Goal: Task Accomplishment & Management: Manage account settings

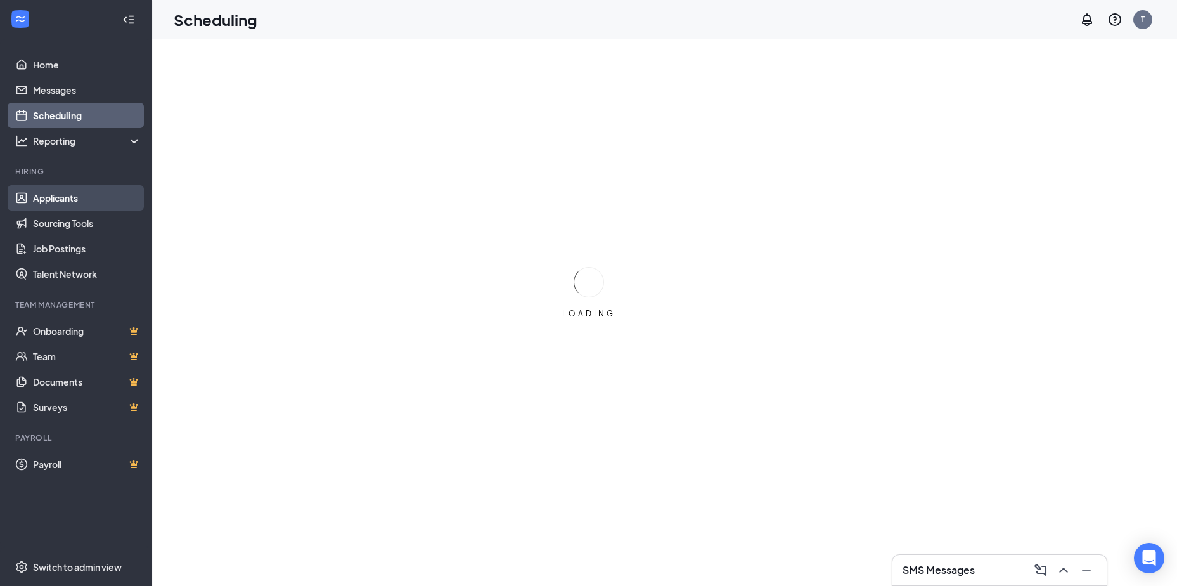
click at [55, 203] on link "Applicants" at bounding box center [87, 197] width 108 height 25
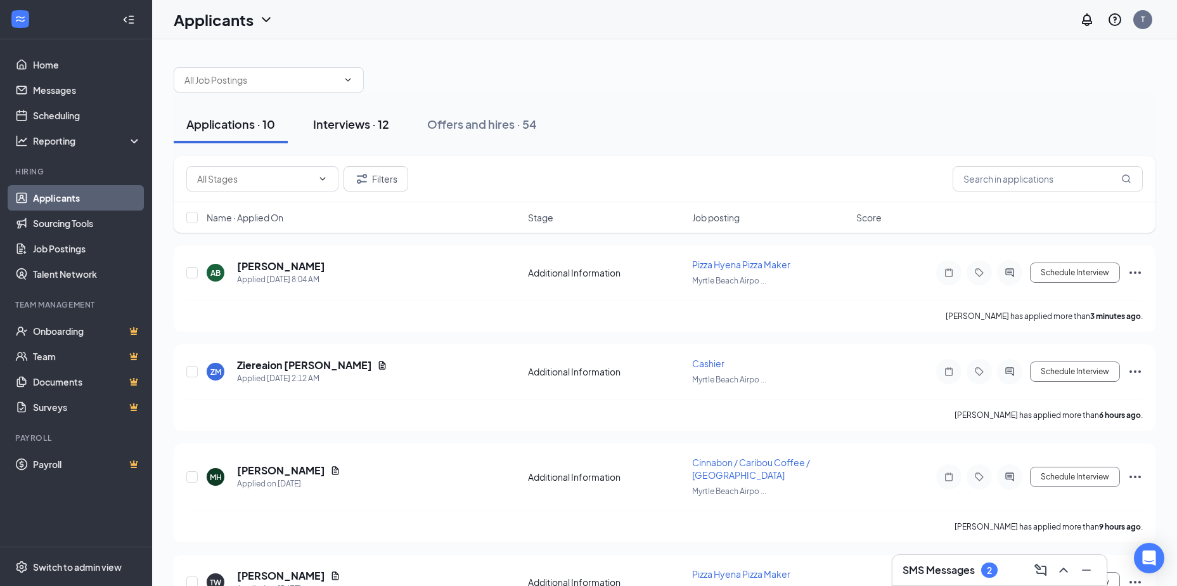
click at [345, 123] on div "Interviews · 12" at bounding box center [351, 124] width 76 height 16
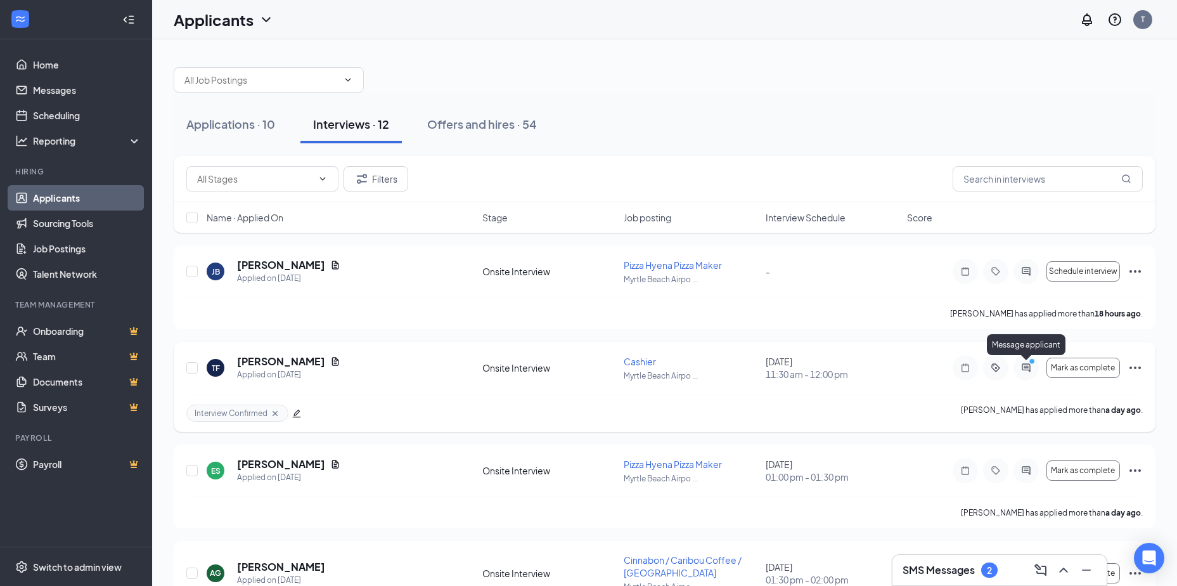
click at [1030, 368] on icon "ActiveChat" at bounding box center [1026, 367] width 8 height 8
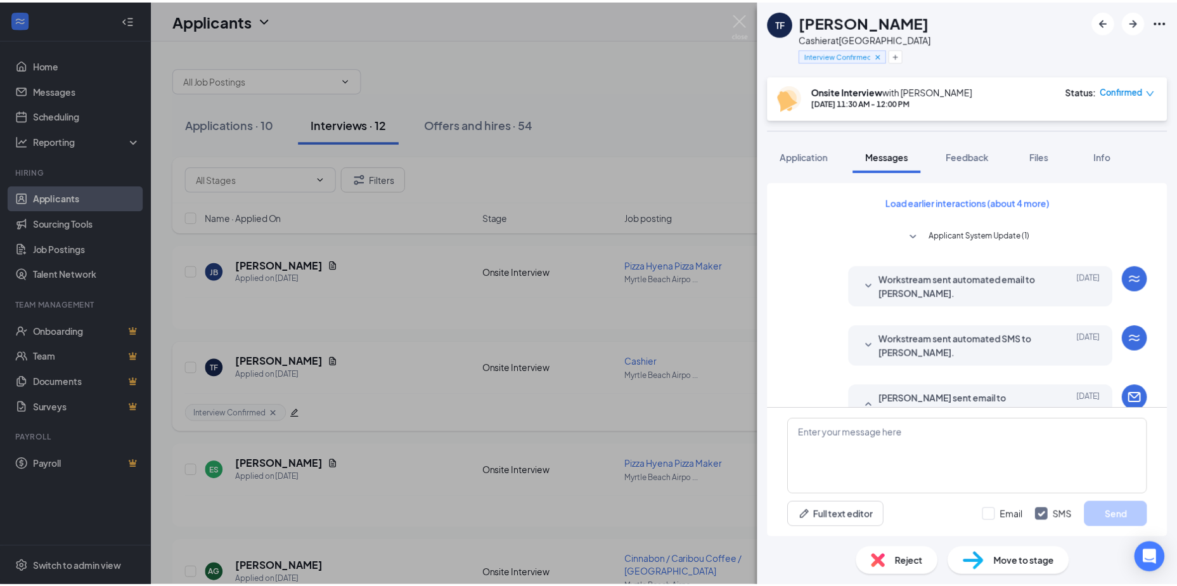
scroll to position [610, 0]
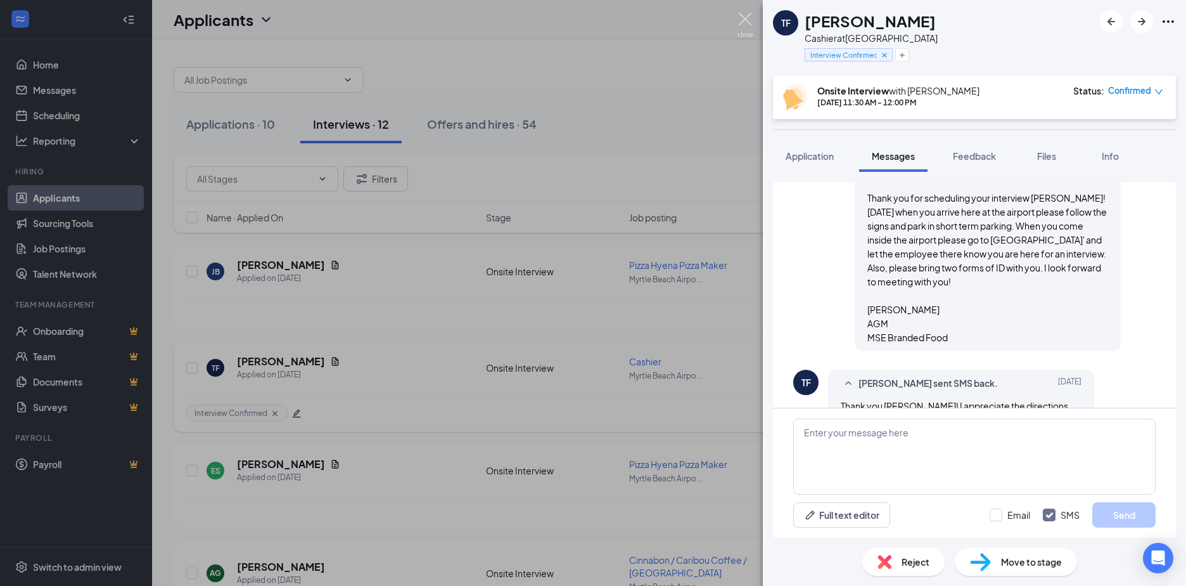
click at [745, 20] on img at bounding box center [746, 25] width 16 height 25
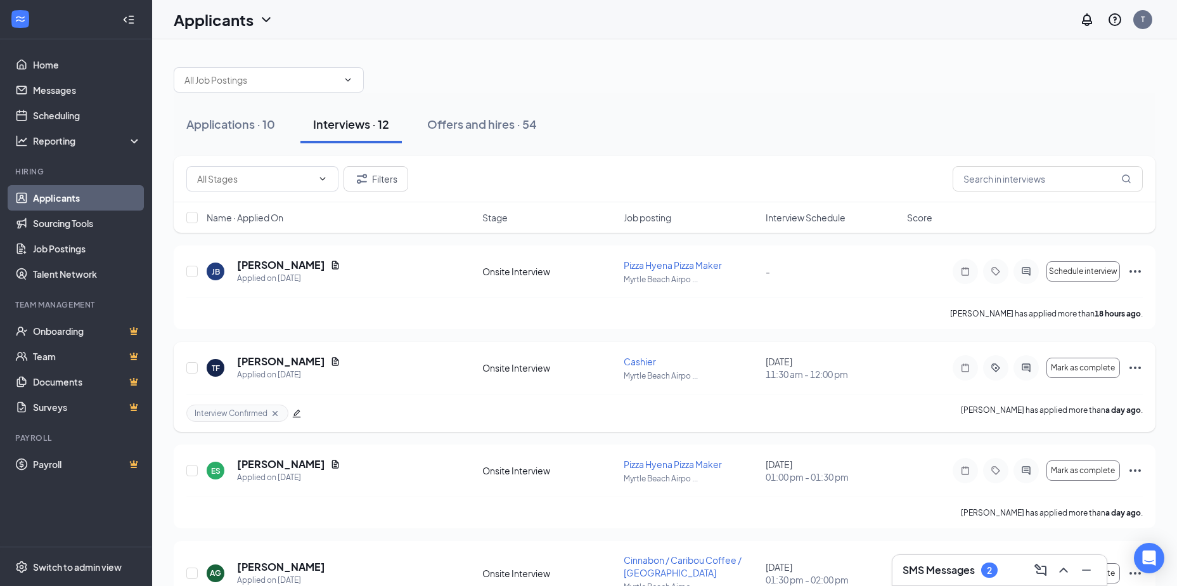
click at [833, 219] on span "Interview Schedule" at bounding box center [806, 217] width 80 height 13
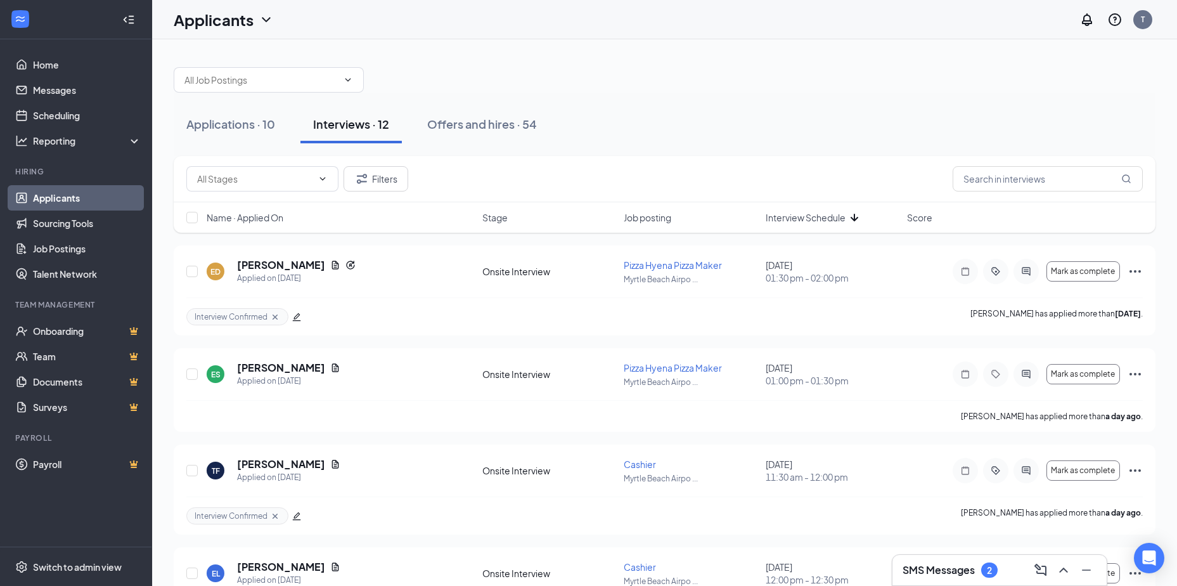
click at [833, 219] on span "Interview Schedule" at bounding box center [806, 217] width 80 height 13
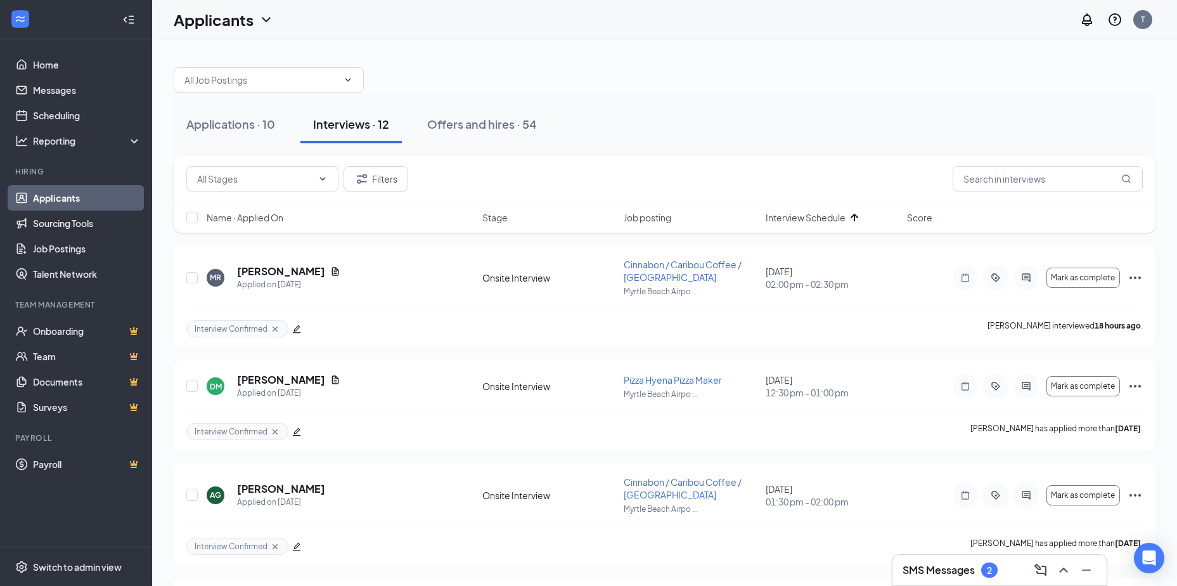
click at [964, 577] on div "SMS Messages 2" at bounding box center [1000, 570] width 194 height 20
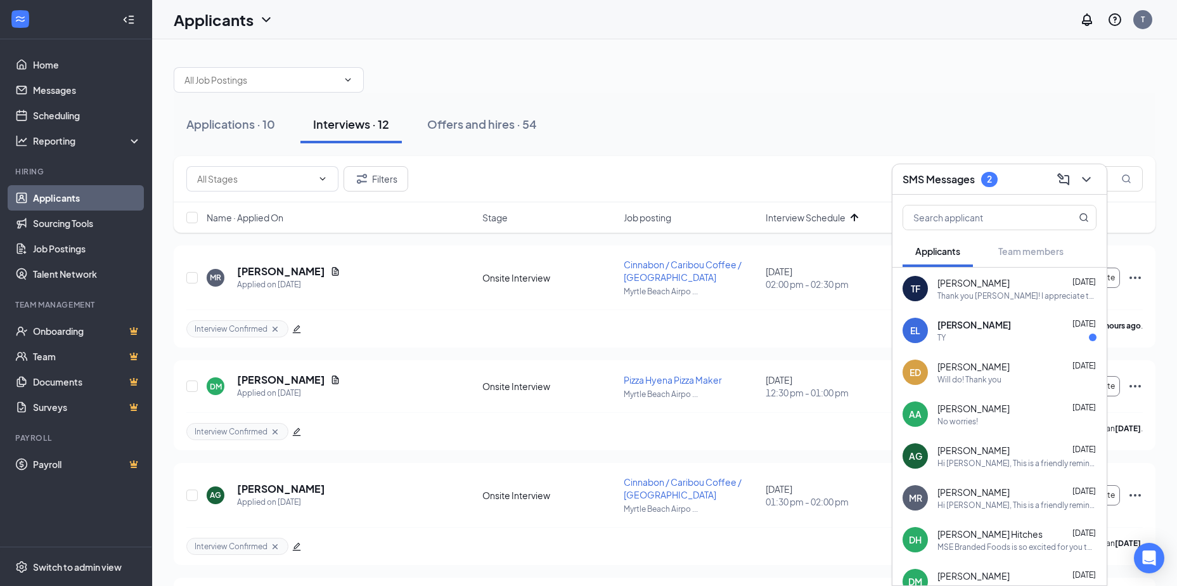
click at [995, 336] on div "TY" at bounding box center [1016, 337] width 159 height 11
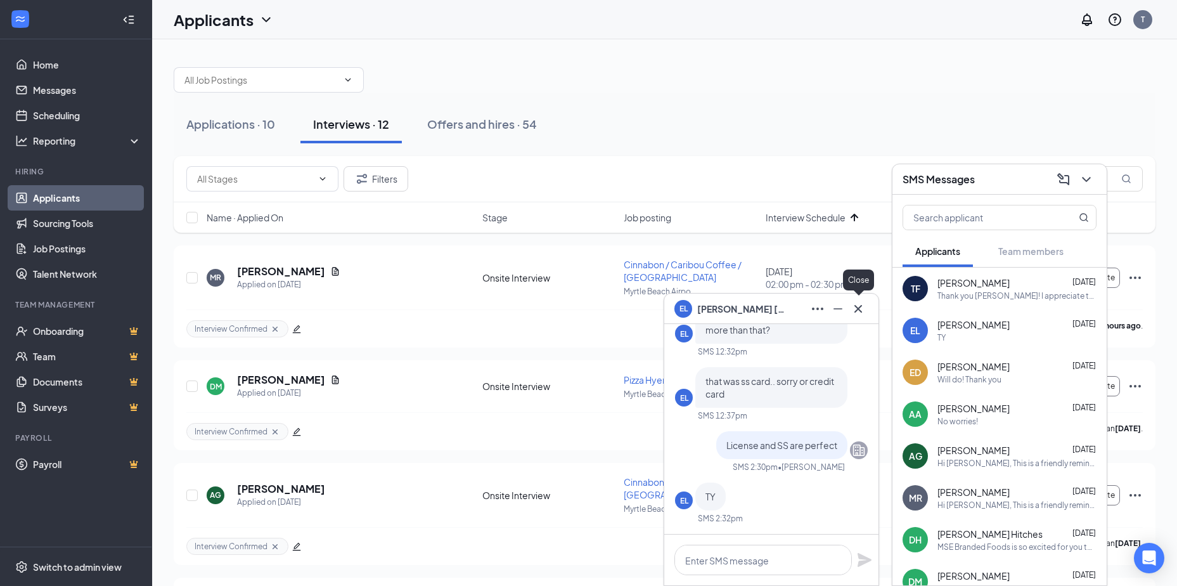
click at [859, 310] on icon "Cross" at bounding box center [858, 308] width 8 height 8
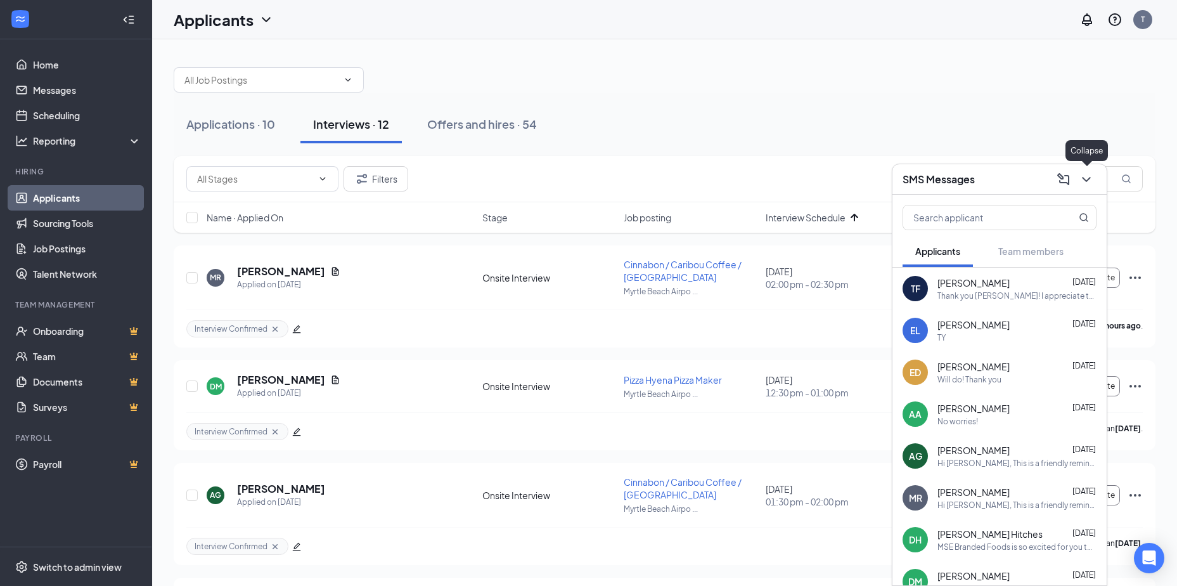
click at [1089, 176] on icon "ChevronDown" at bounding box center [1086, 179] width 15 height 15
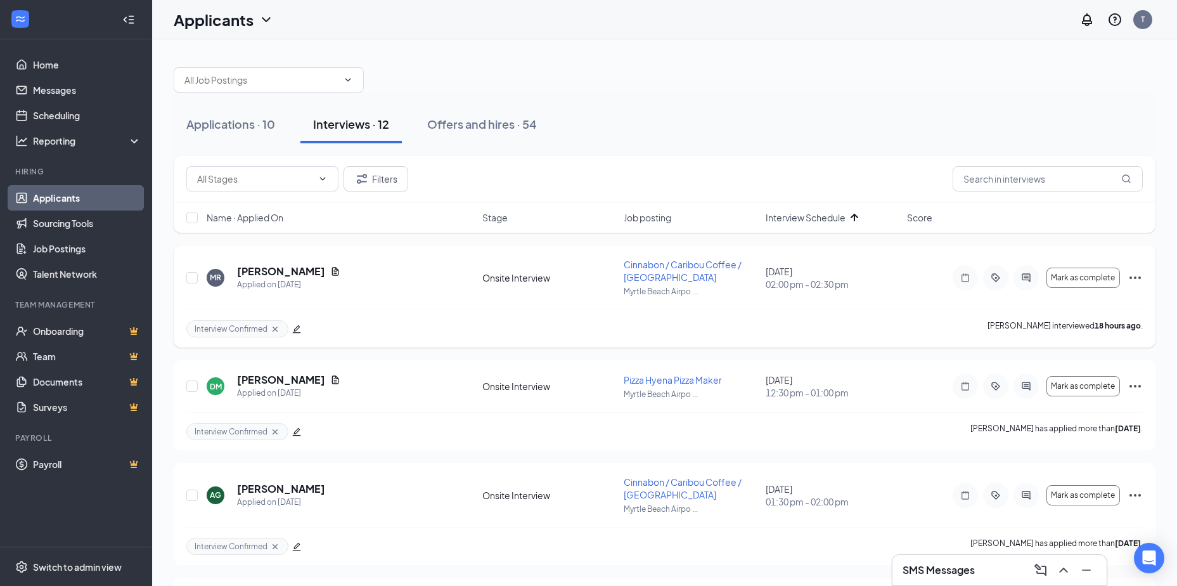
click at [1138, 274] on icon "Ellipses" at bounding box center [1135, 277] width 15 height 15
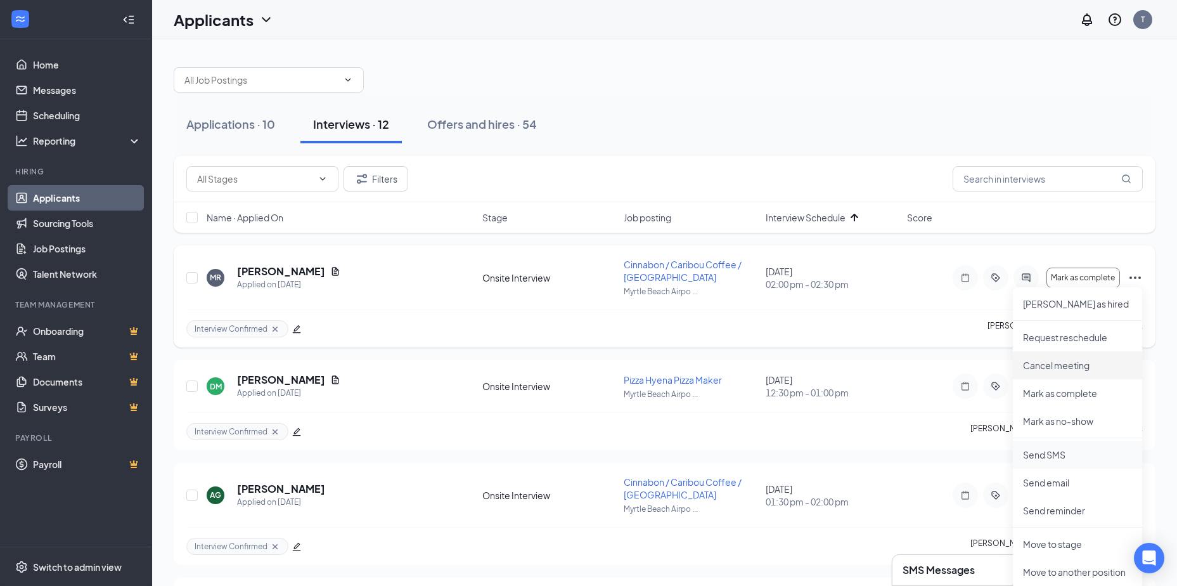
scroll to position [63, 0]
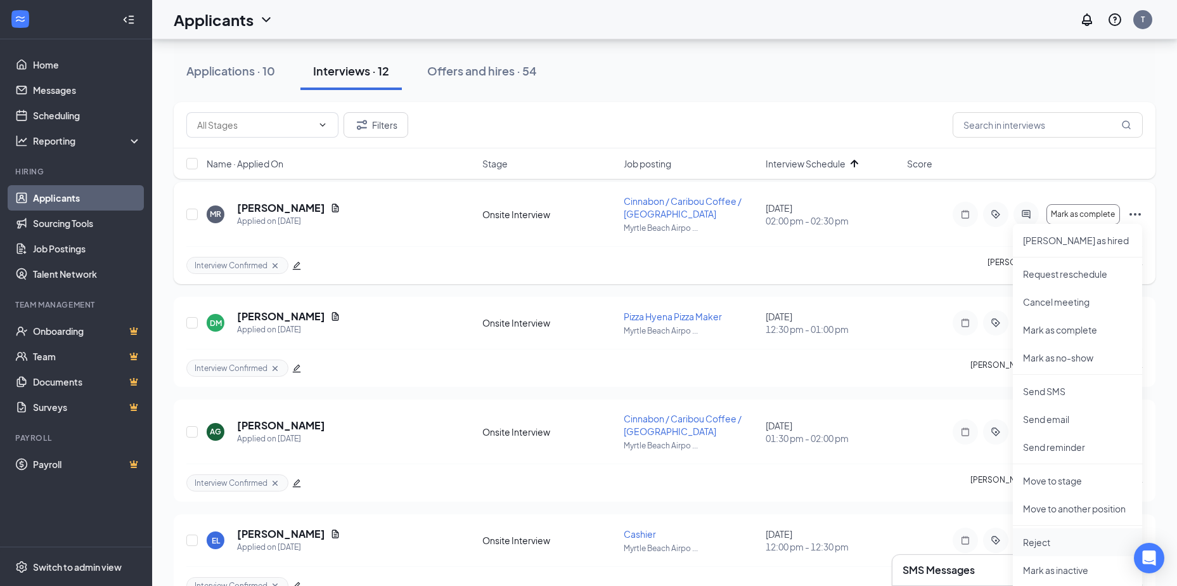
click at [1030, 544] on p "Reject" at bounding box center [1077, 542] width 109 height 13
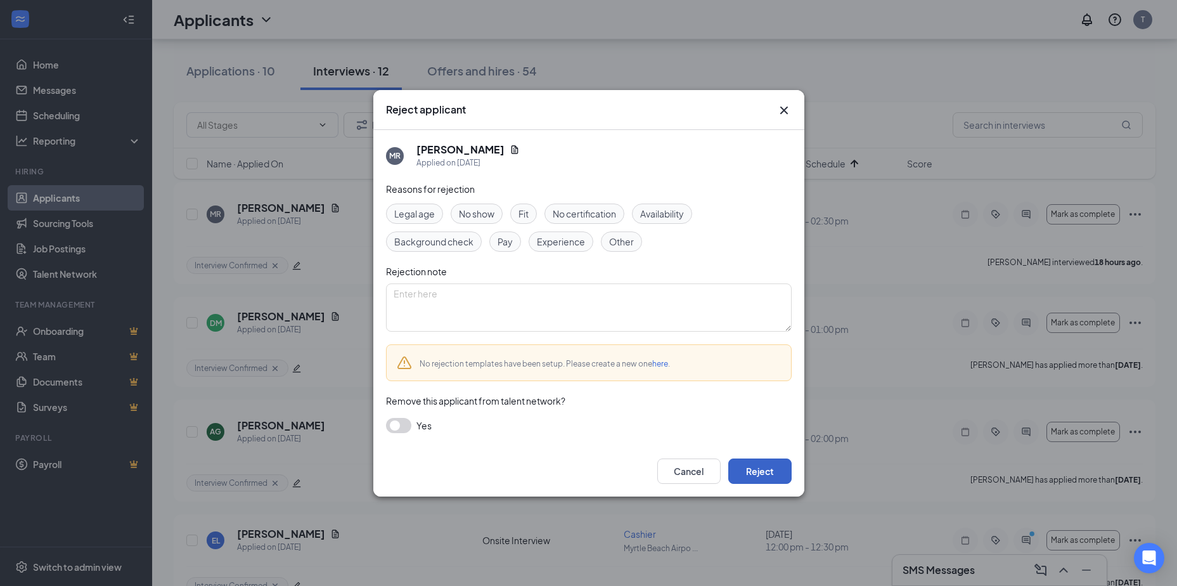
click at [770, 470] on button "Reject" at bounding box center [759, 470] width 63 height 25
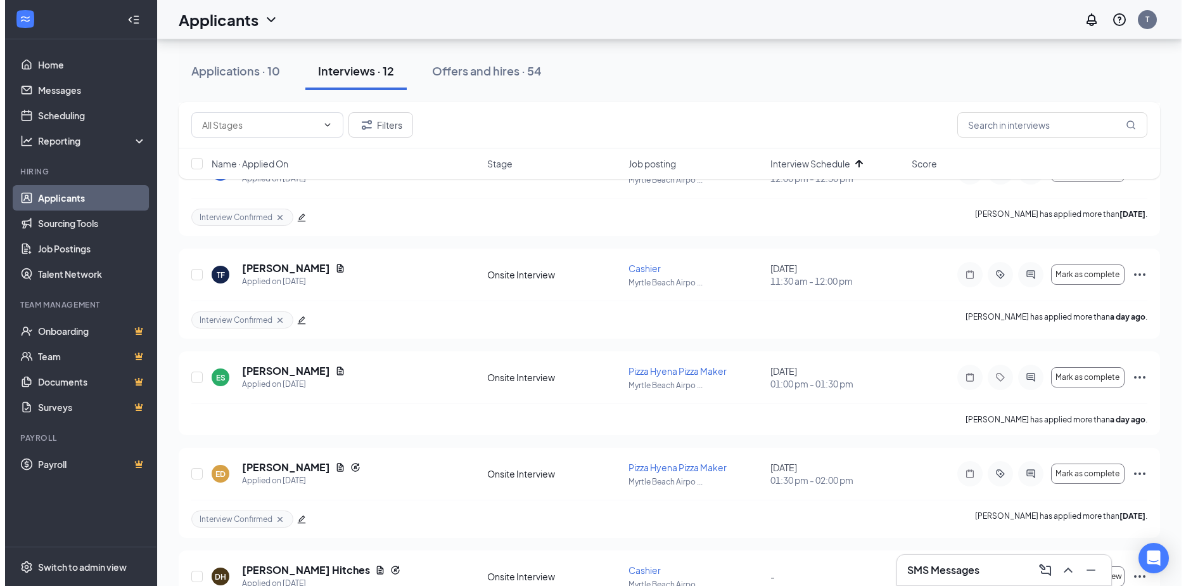
scroll to position [380, 0]
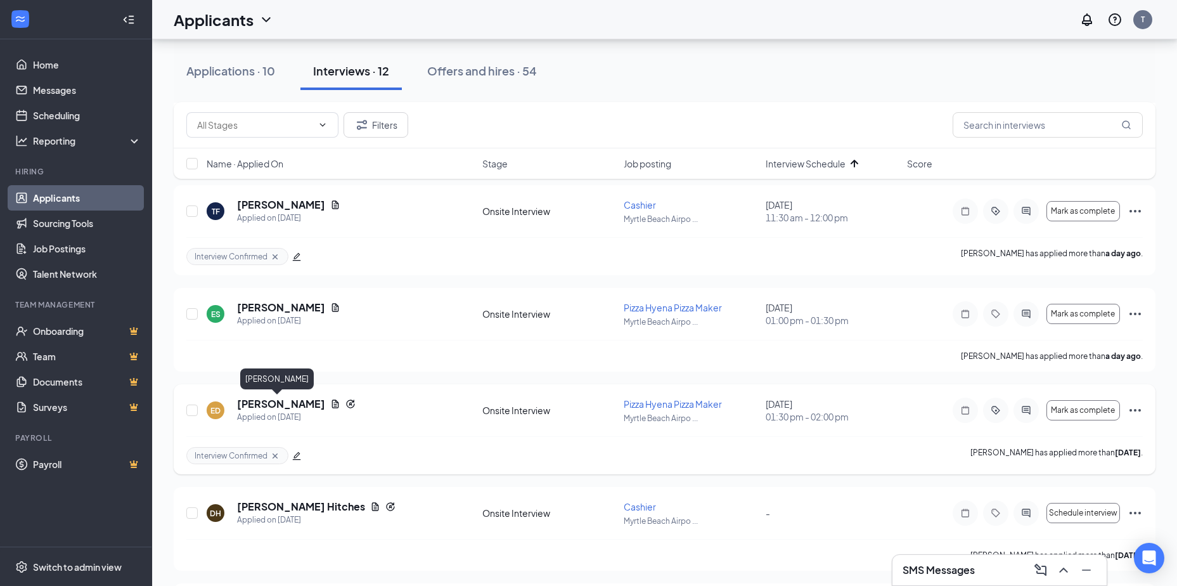
click at [253, 404] on h5 "[PERSON_NAME]" at bounding box center [281, 404] width 88 height 14
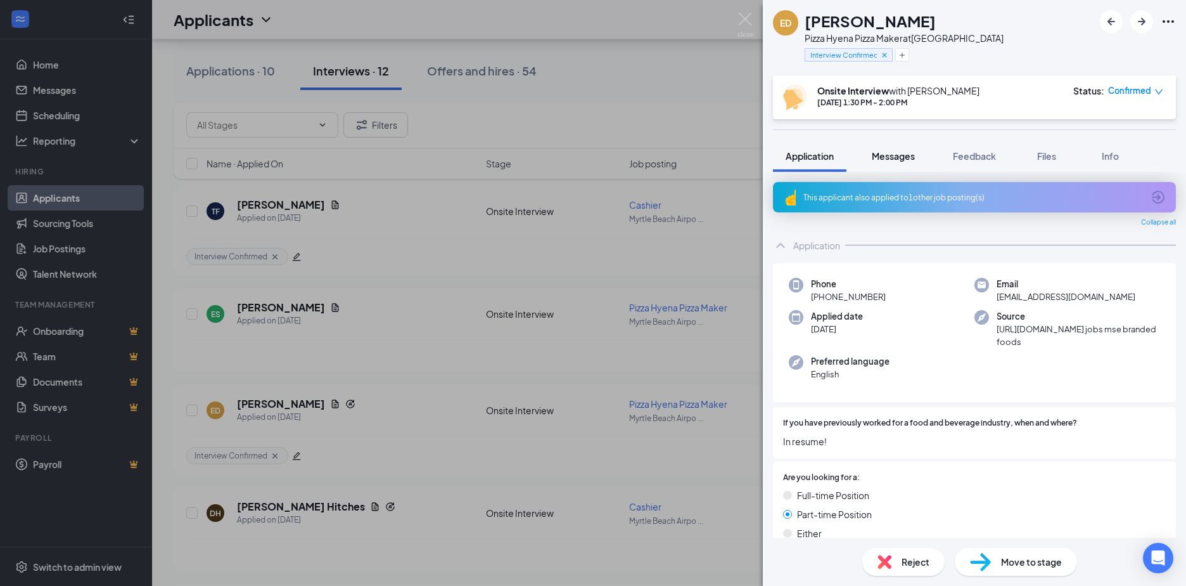
click at [904, 157] on span "Messages" at bounding box center [893, 155] width 43 height 11
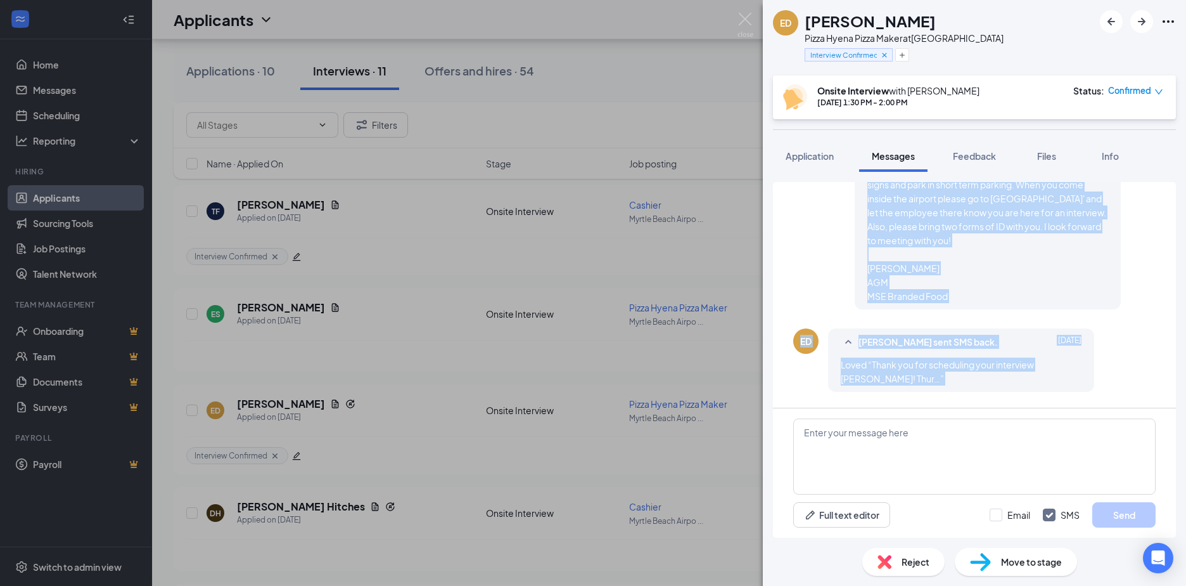
scroll to position [537, 0]
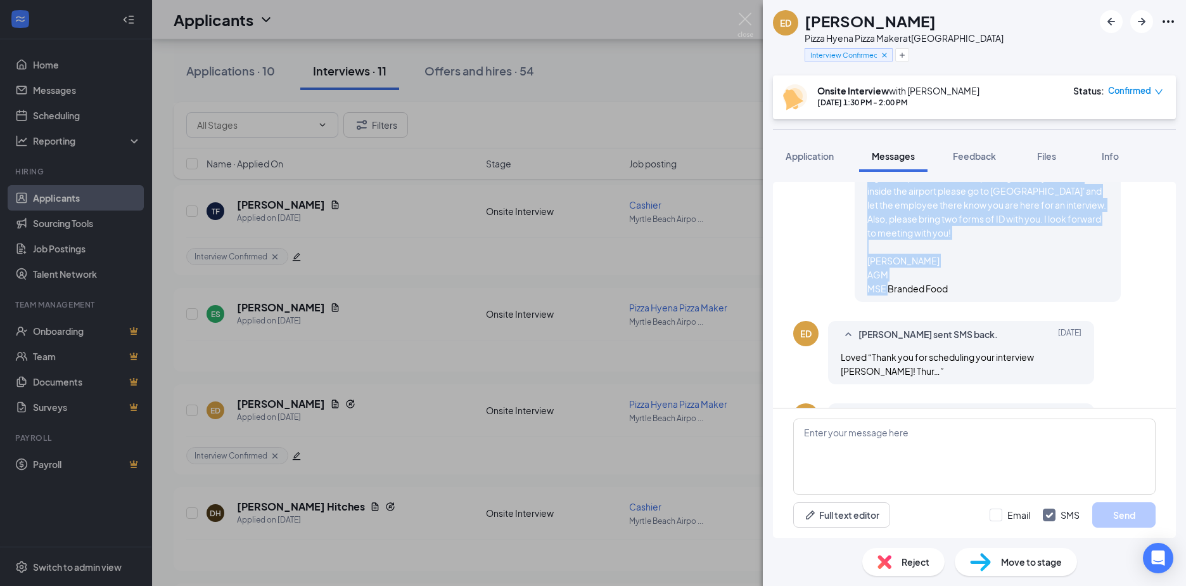
drag, startPoint x: 856, startPoint y: 279, endPoint x: 954, endPoint y: 279, distance: 98.2
click at [954, 279] on div "[PERSON_NAME] sent SMS to [PERSON_NAME]. [DATE] Thank you for scheduling your i…" at bounding box center [988, 201] width 266 height 202
drag, startPoint x: 954, startPoint y: 279, endPoint x: 901, endPoint y: 198, distance: 97.4
copy span "Thank you for scheduling your interview [PERSON_NAME]! [DATE] when you arrive h…"
click at [743, 15] on img at bounding box center [746, 25] width 16 height 25
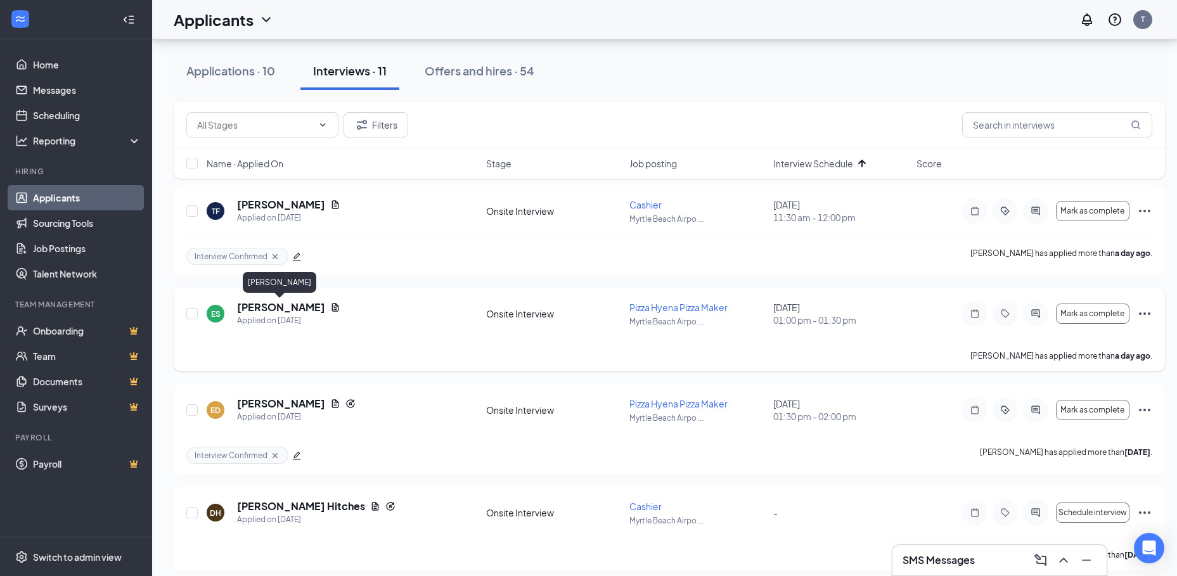
click at [271, 304] on h5 "[PERSON_NAME]" at bounding box center [281, 307] width 88 height 14
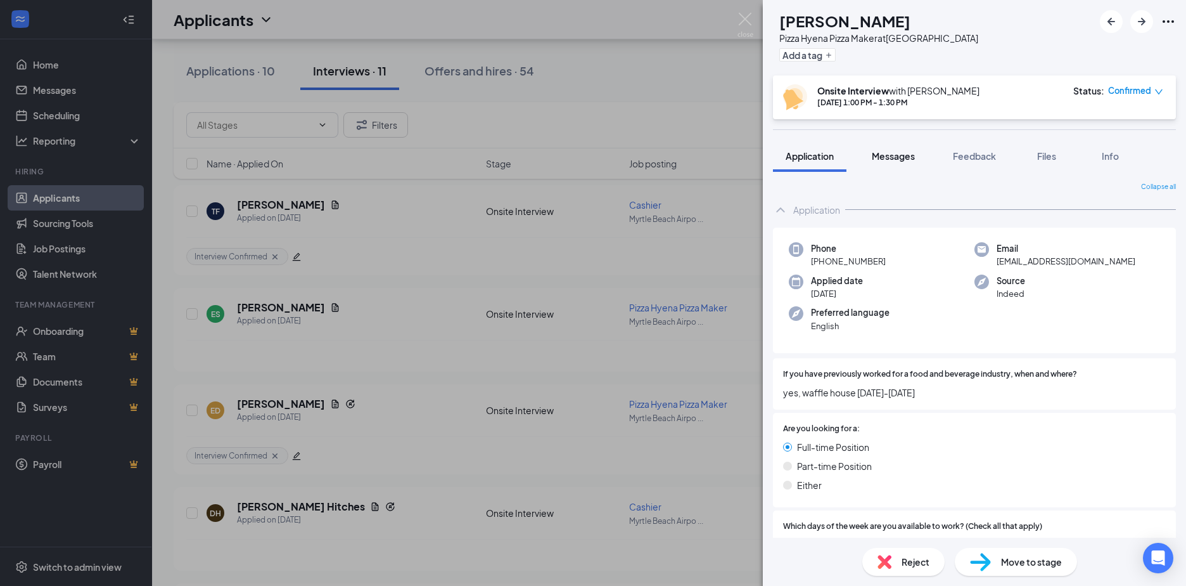
click at [891, 151] on span "Messages" at bounding box center [893, 155] width 43 height 11
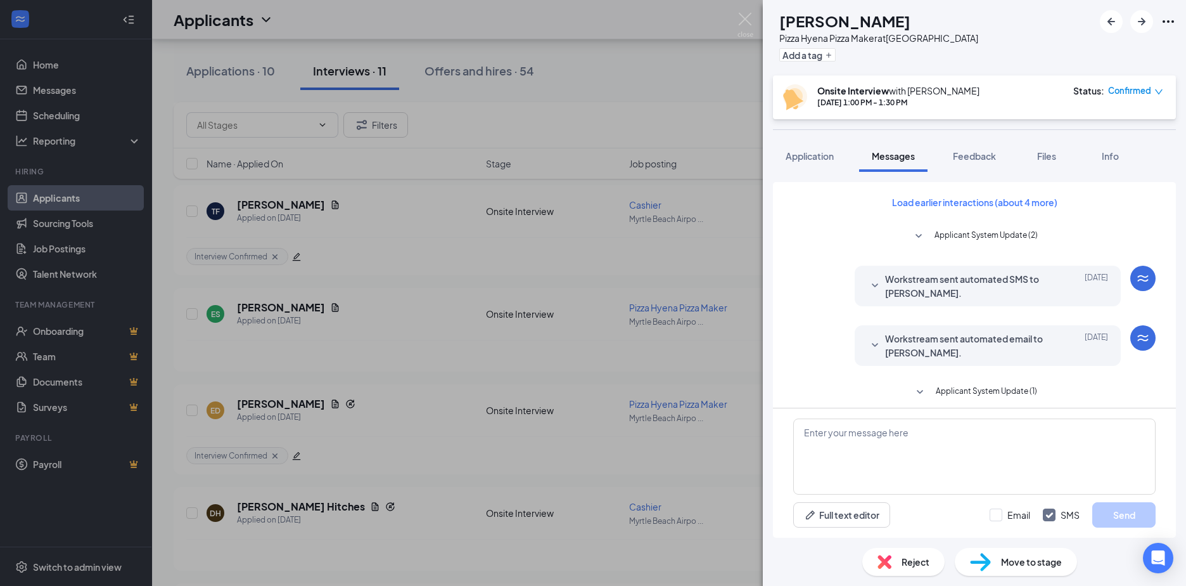
scroll to position [283, 0]
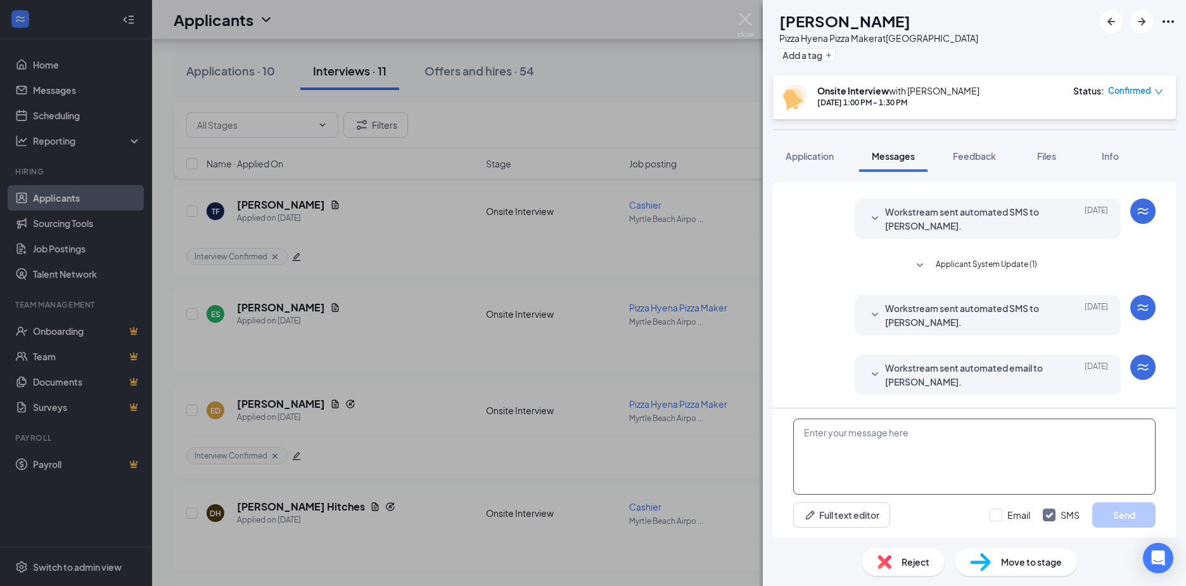
paste textarea "Thank you for scheduling your interview [PERSON_NAME]! [DATE] when you arrive h…"
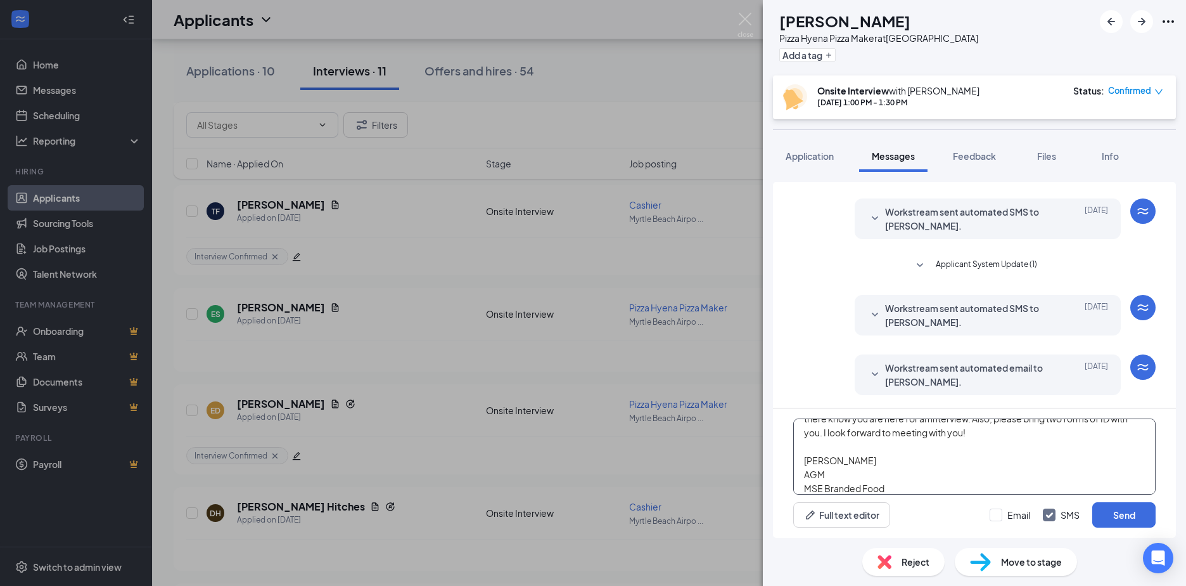
scroll to position [0, 0]
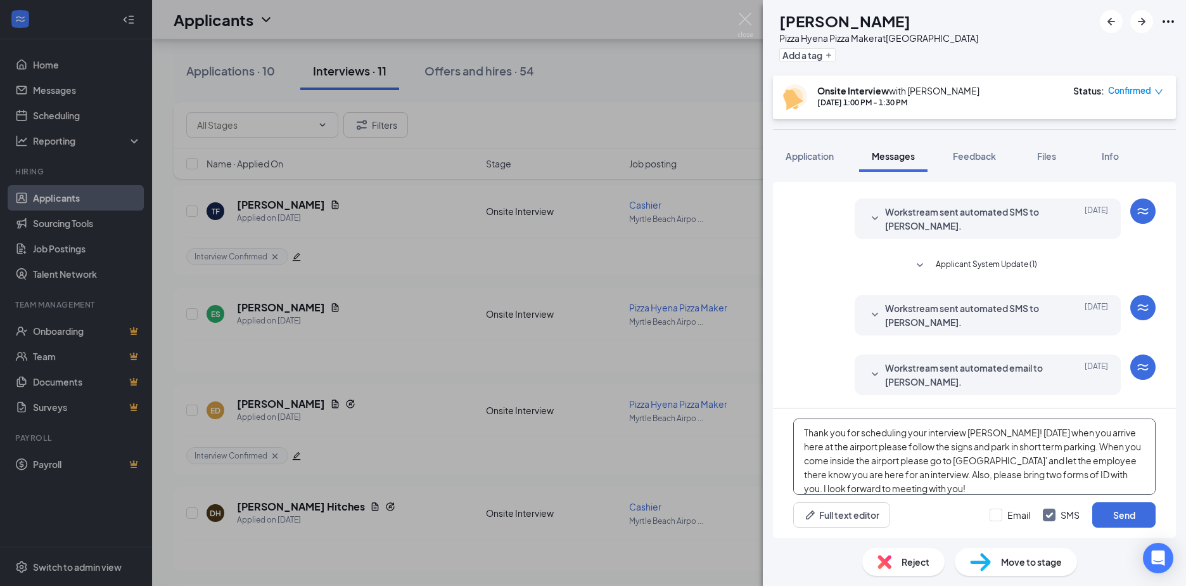
click at [984, 436] on textarea "Thank you for scheduling your interview [PERSON_NAME]! [DATE] when you arrive h…" at bounding box center [975, 456] width 363 height 76
type textarea "Thank you for scheduling your interview [PERSON_NAME]! [DATE] when you arrive h…"
click at [1136, 510] on button "Send" at bounding box center [1124, 514] width 63 height 25
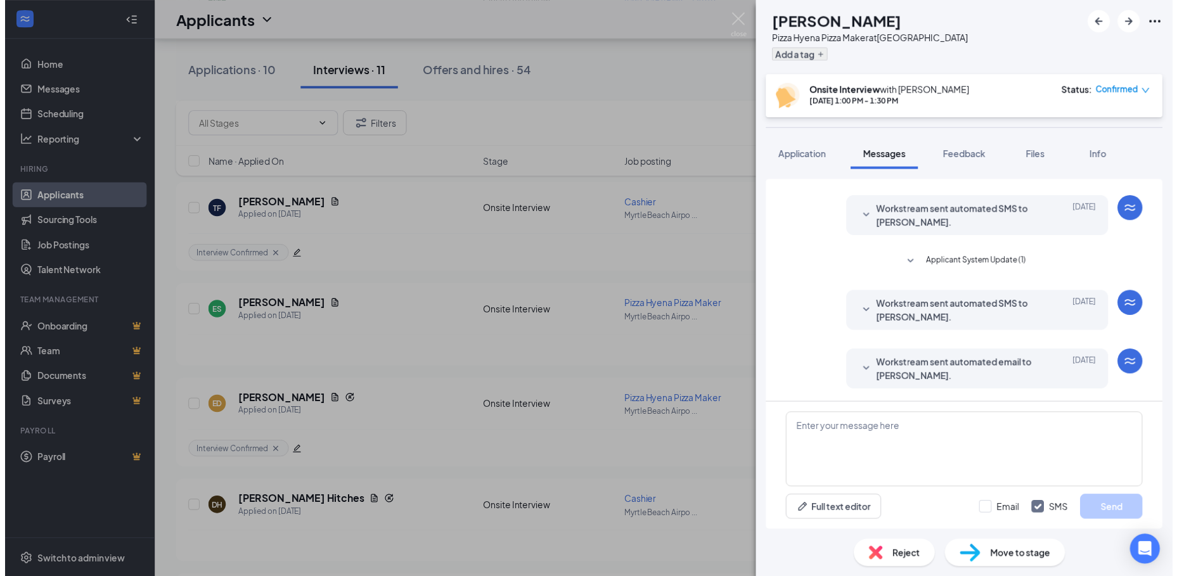
scroll to position [491, 0]
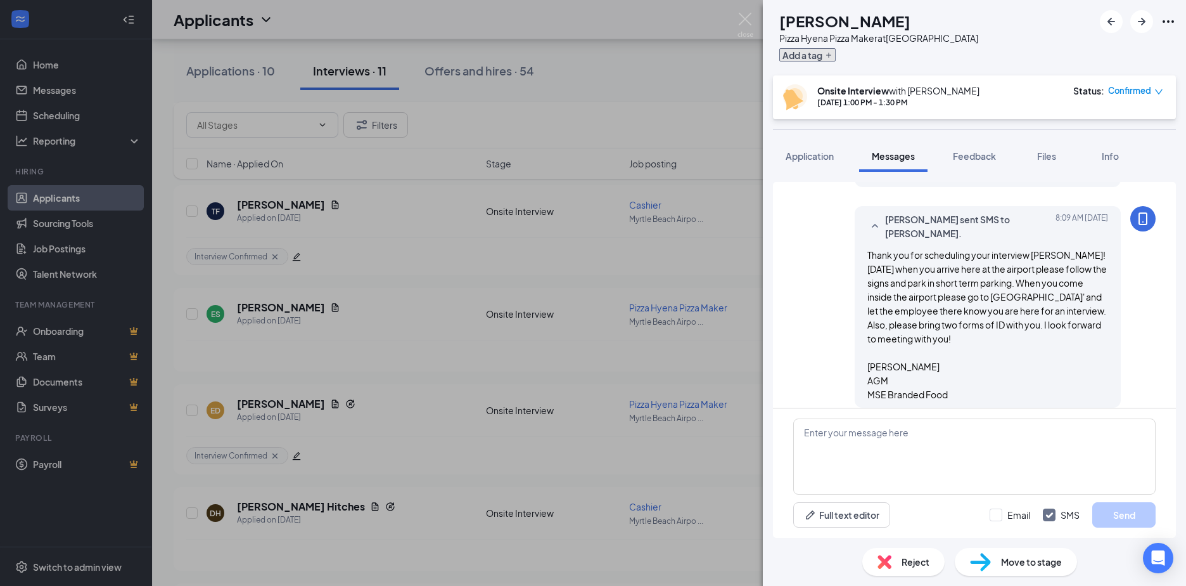
click at [836, 53] on button "Add a tag" at bounding box center [808, 54] width 56 height 13
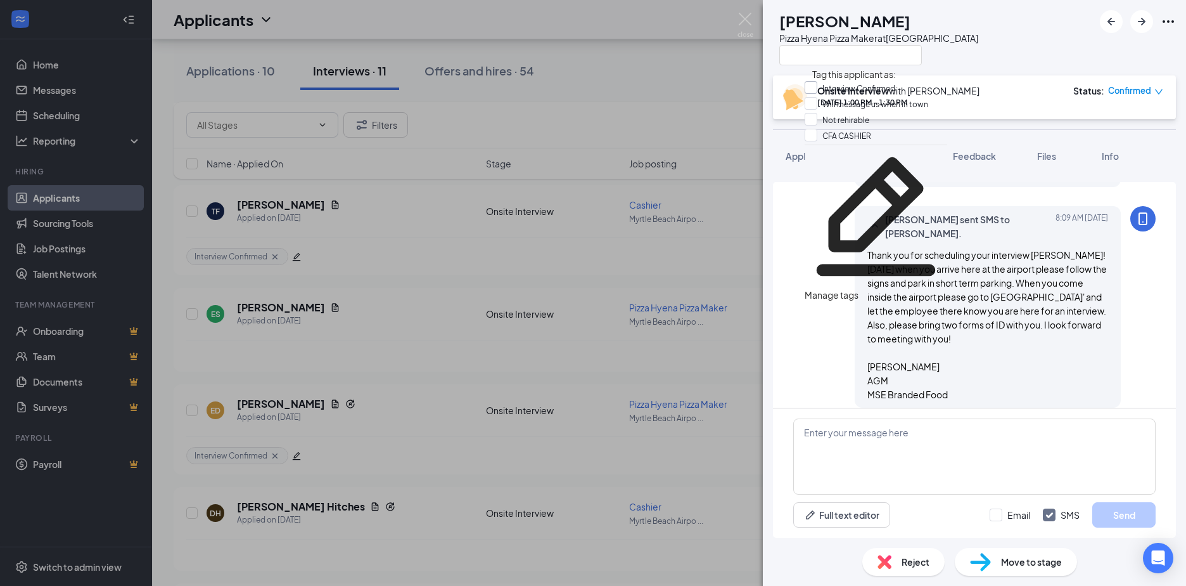
click at [820, 90] on input "Interview Confirmed" at bounding box center [850, 88] width 91 height 14
checkbox input "true"
click at [1050, 59] on div "ES Everleigh [PERSON_NAME] Pizza Hyena Pizza Maker at [GEOGRAPHIC_DATA]" at bounding box center [974, 37] width 423 height 75
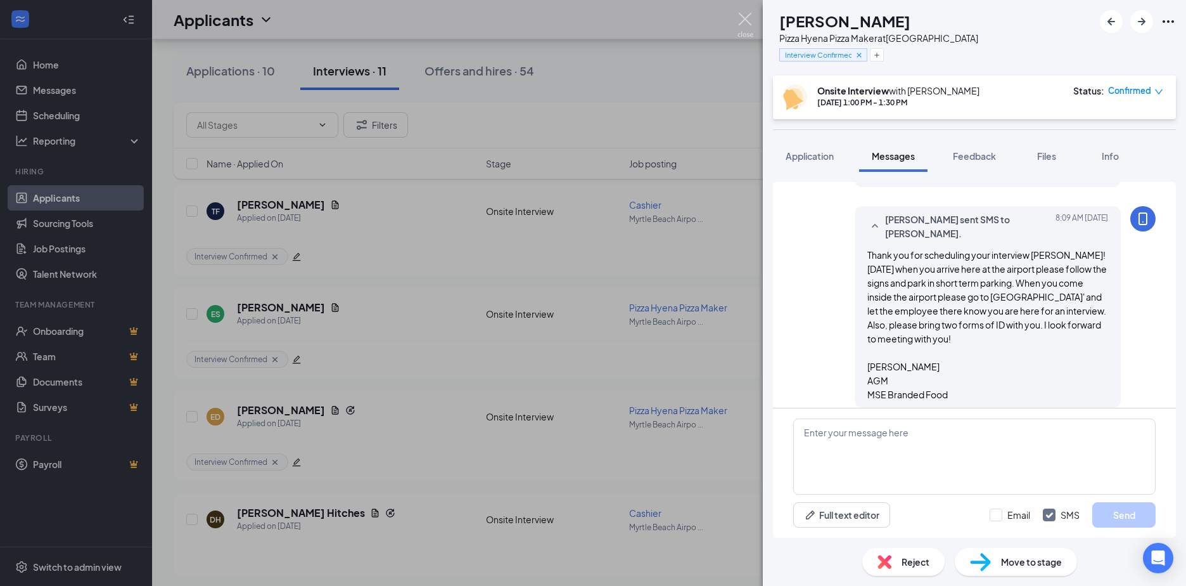
click at [743, 16] on img at bounding box center [746, 25] width 16 height 25
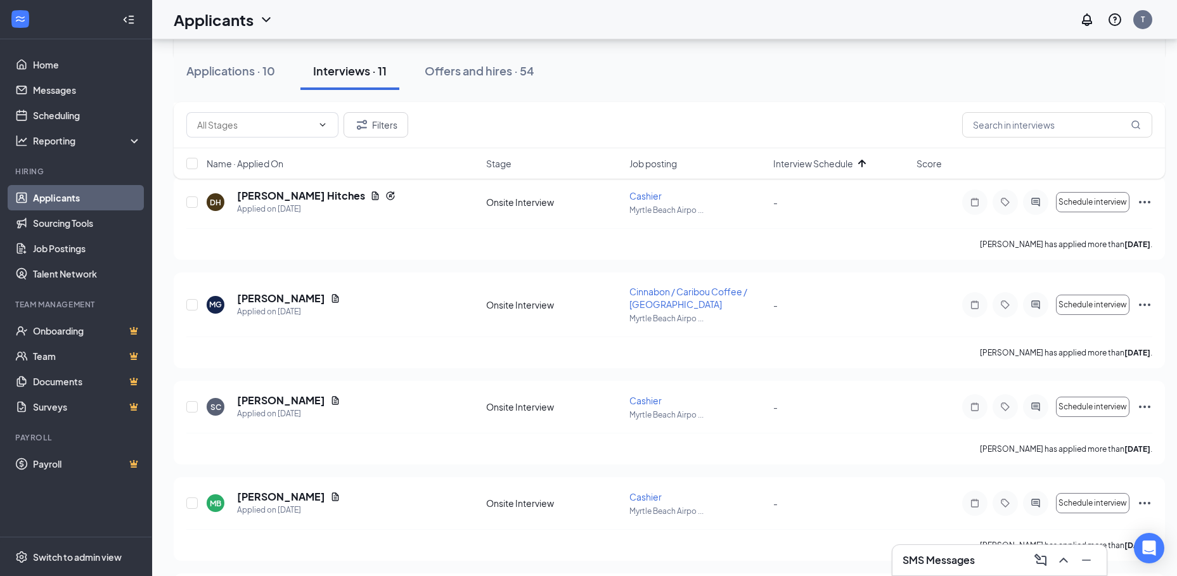
scroll to position [794, 0]
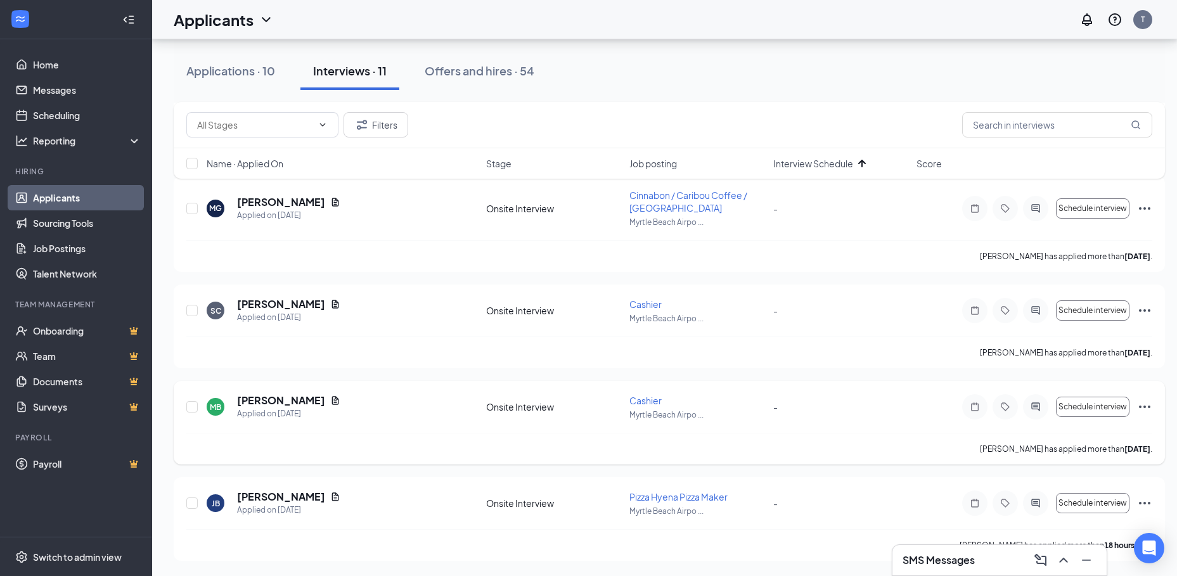
click at [1149, 404] on icon "Ellipses" at bounding box center [1144, 406] width 15 height 15
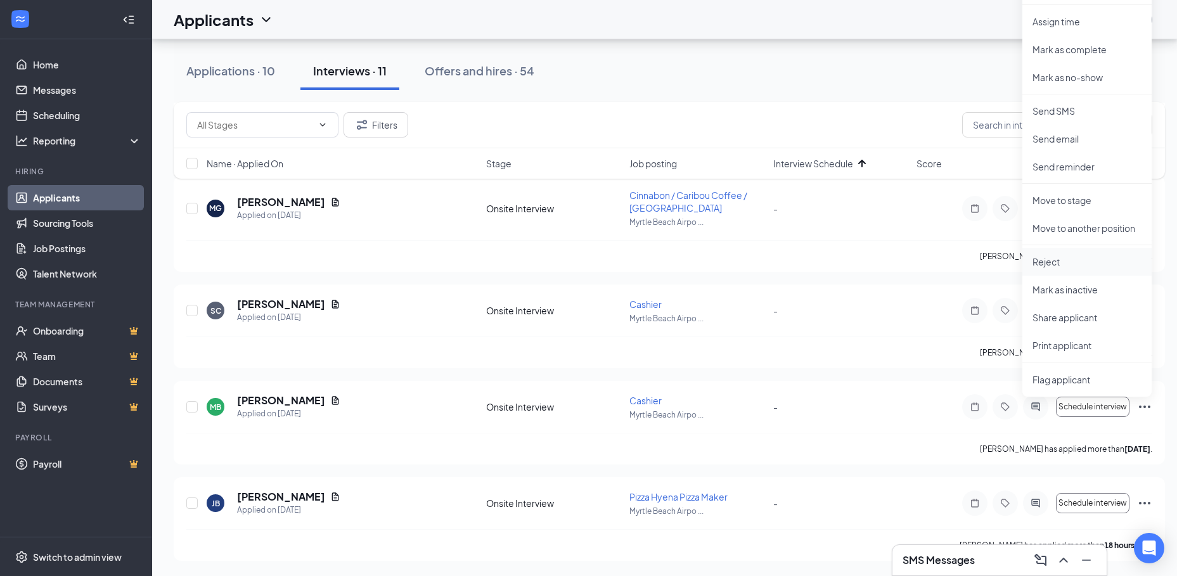
click at [1046, 260] on p "Reject" at bounding box center [1086, 261] width 109 height 13
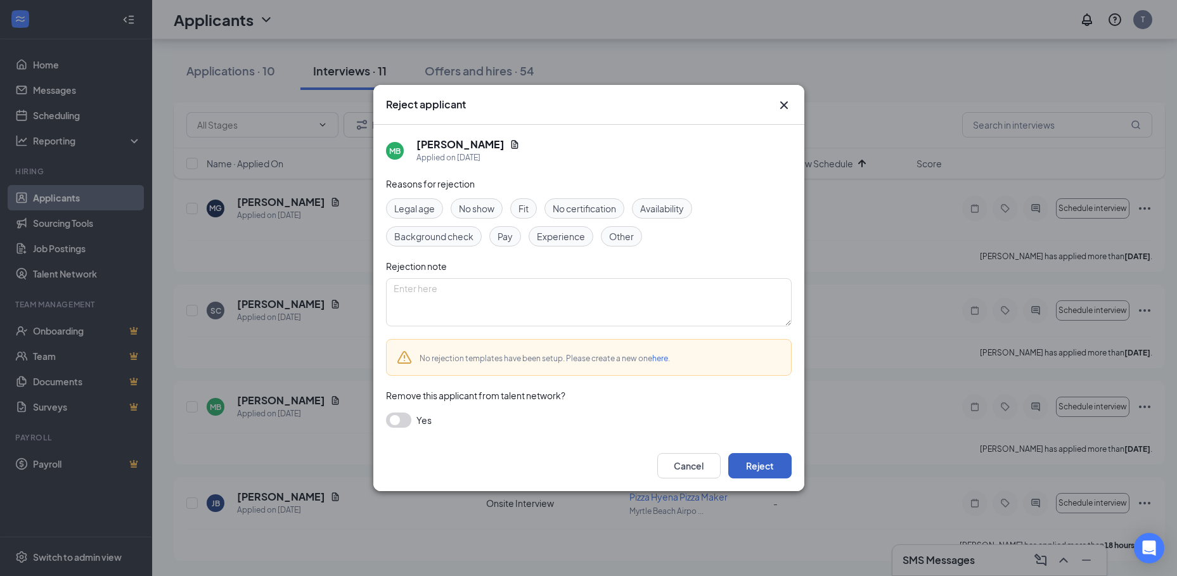
click at [749, 463] on button "Reject" at bounding box center [759, 465] width 63 height 25
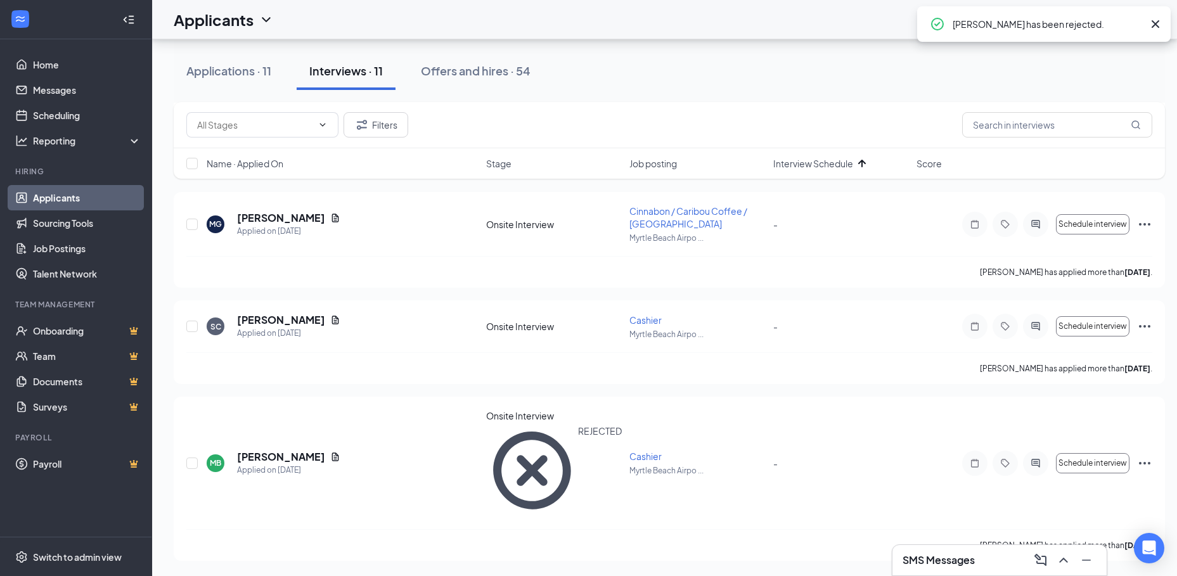
scroll to position [698, 0]
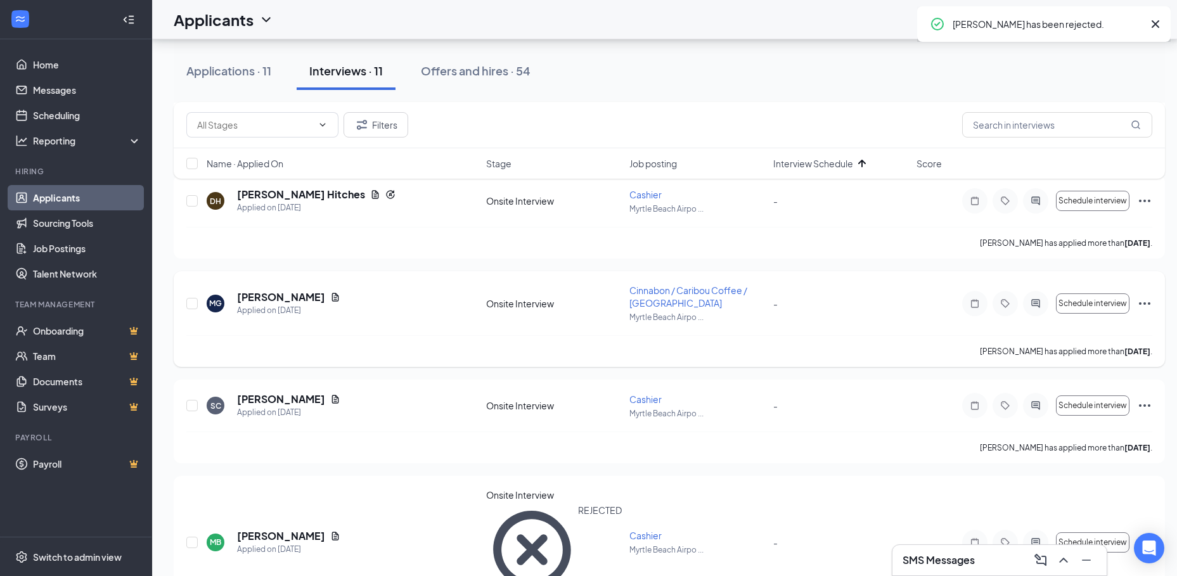
click at [1147, 305] on icon "Ellipses" at bounding box center [1144, 303] width 15 height 15
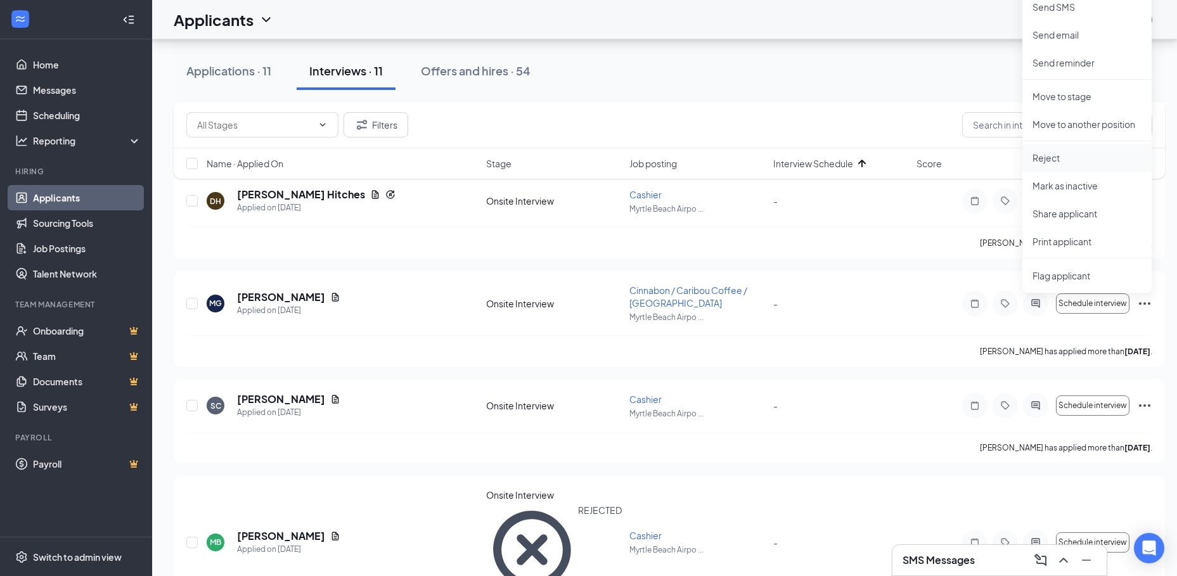
click at [1058, 156] on p "Reject" at bounding box center [1086, 157] width 109 height 13
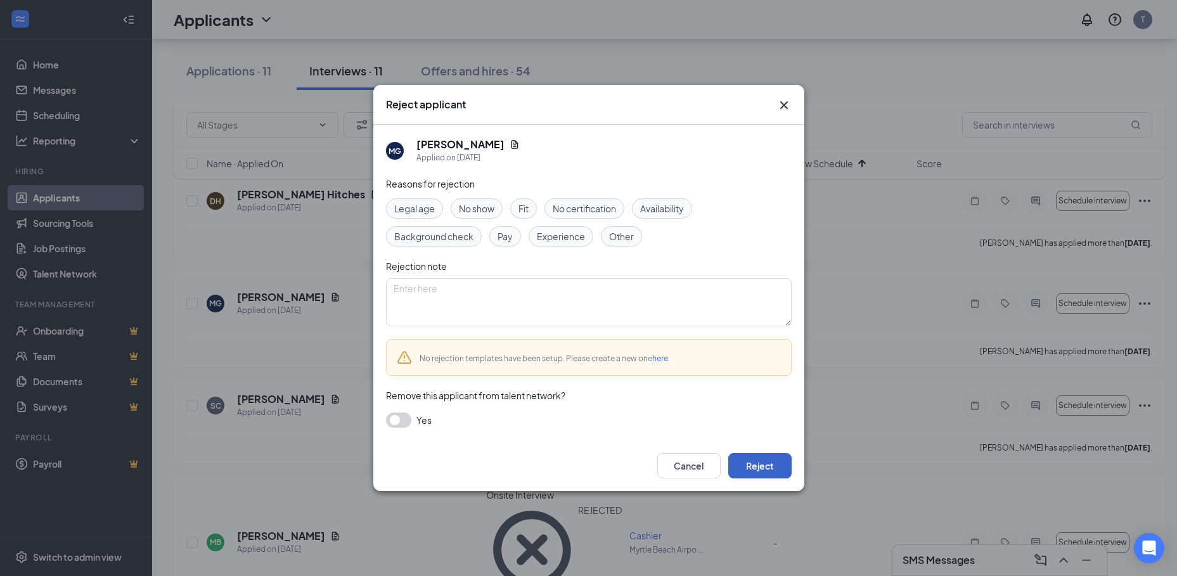
click at [754, 470] on button "Reject" at bounding box center [759, 465] width 63 height 25
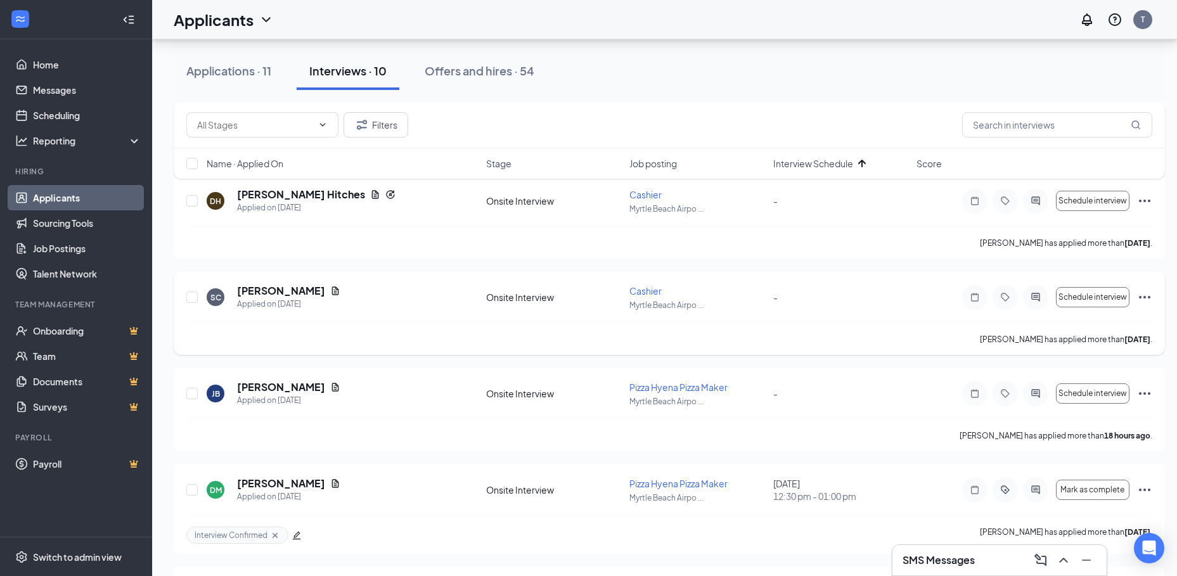
click at [1150, 299] on icon "Ellipses" at bounding box center [1144, 297] width 15 height 15
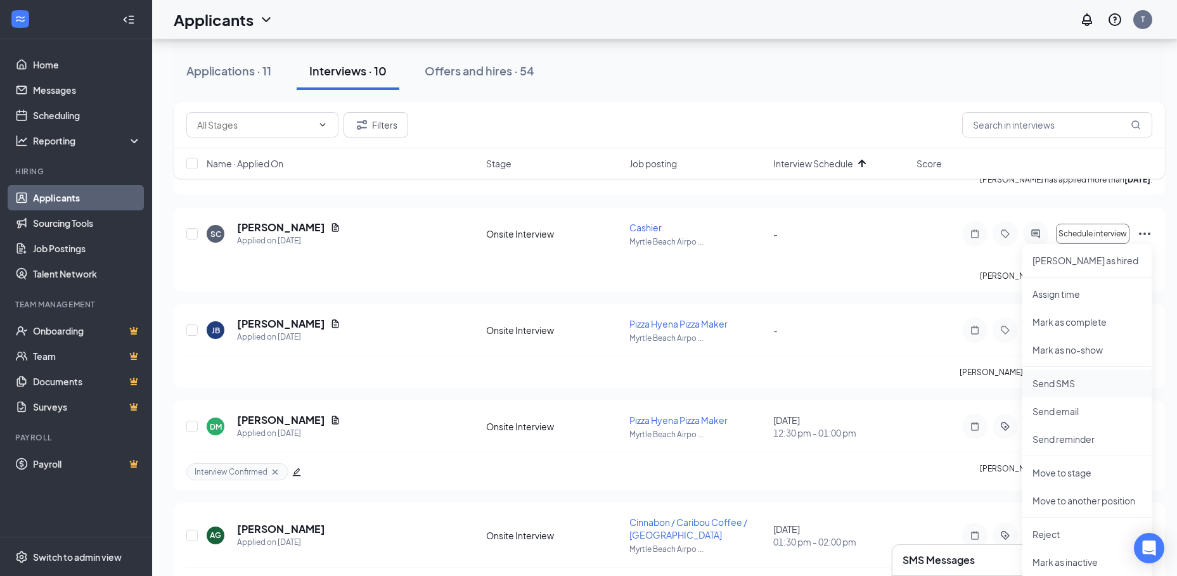
scroll to position [825, 0]
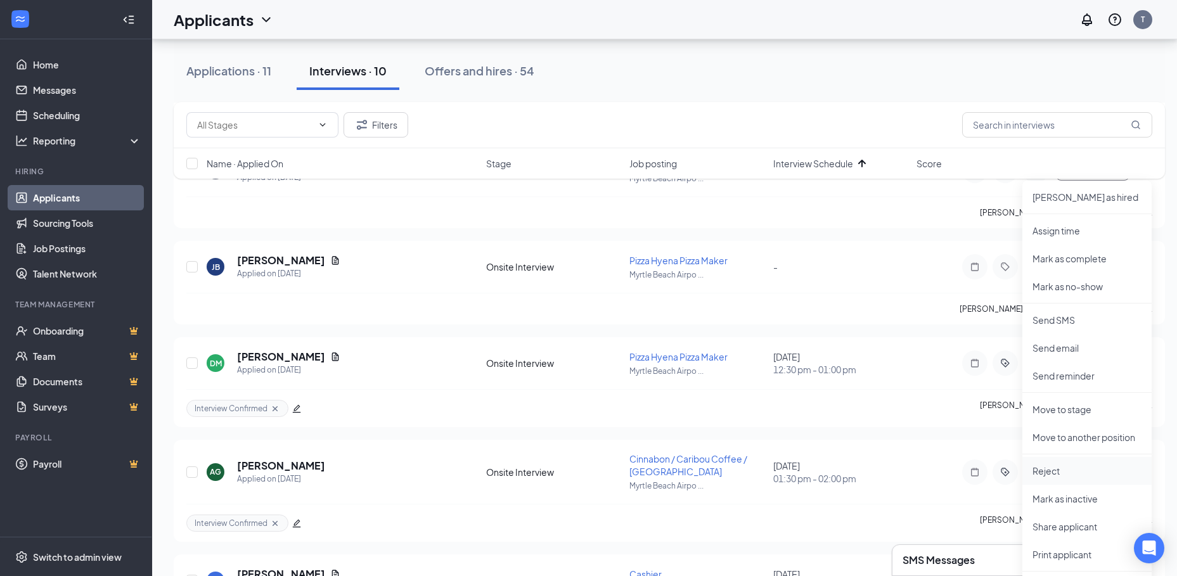
click at [1041, 474] on p "Reject" at bounding box center [1086, 471] width 109 height 13
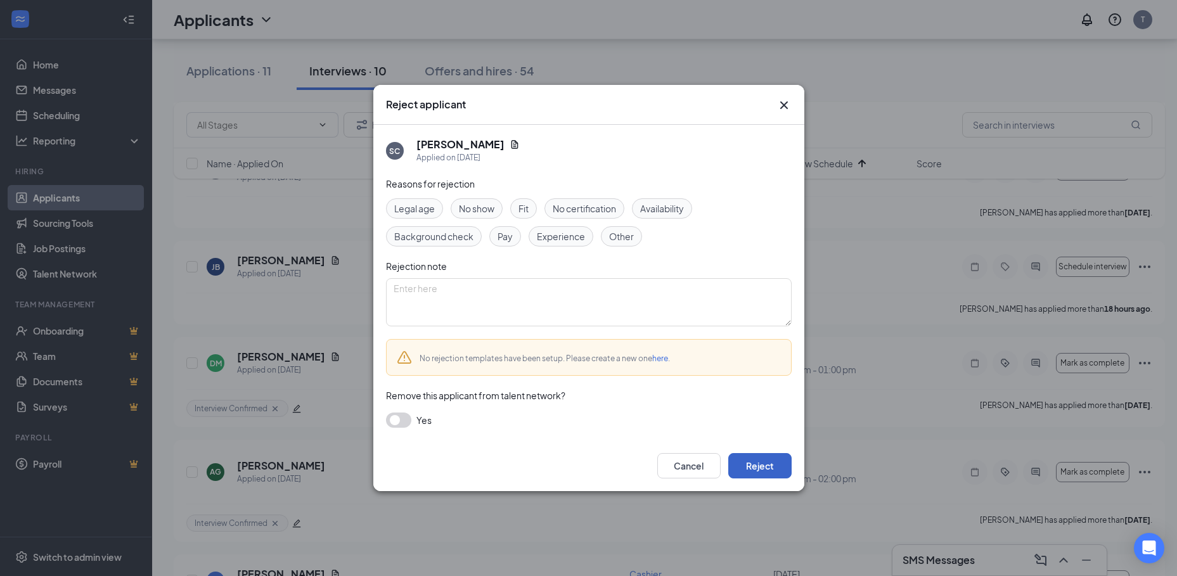
click at [766, 460] on button "Reject" at bounding box center [759, 465] width 63 height 25
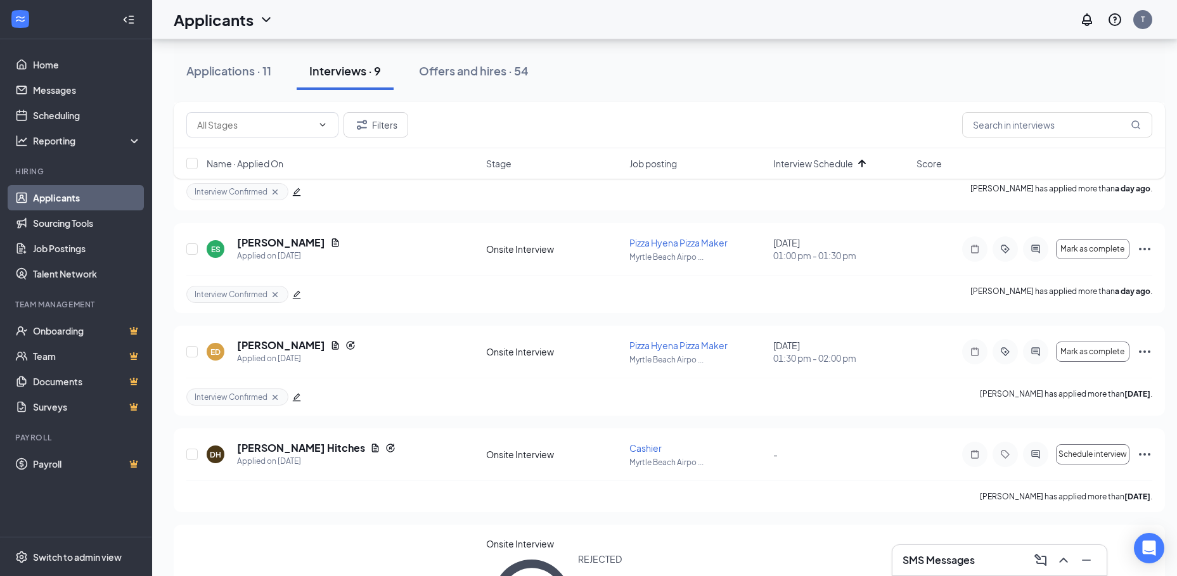
scroll to position [508, 0]
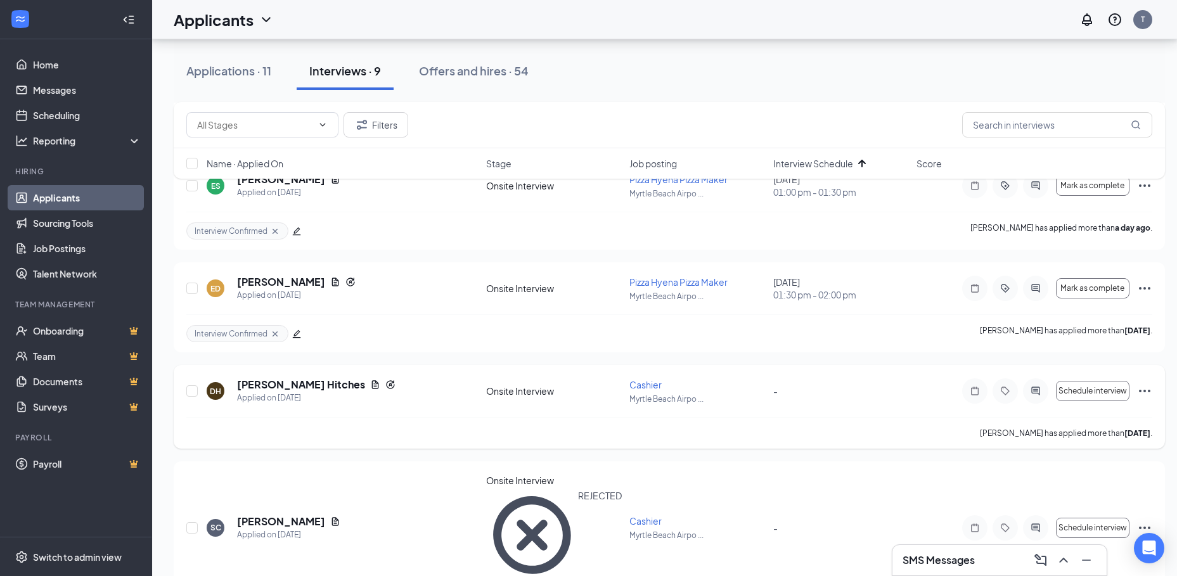
click at [1147, 389] on icon "Ellipses" at bounding box center [1144, 390] width 15 height 15
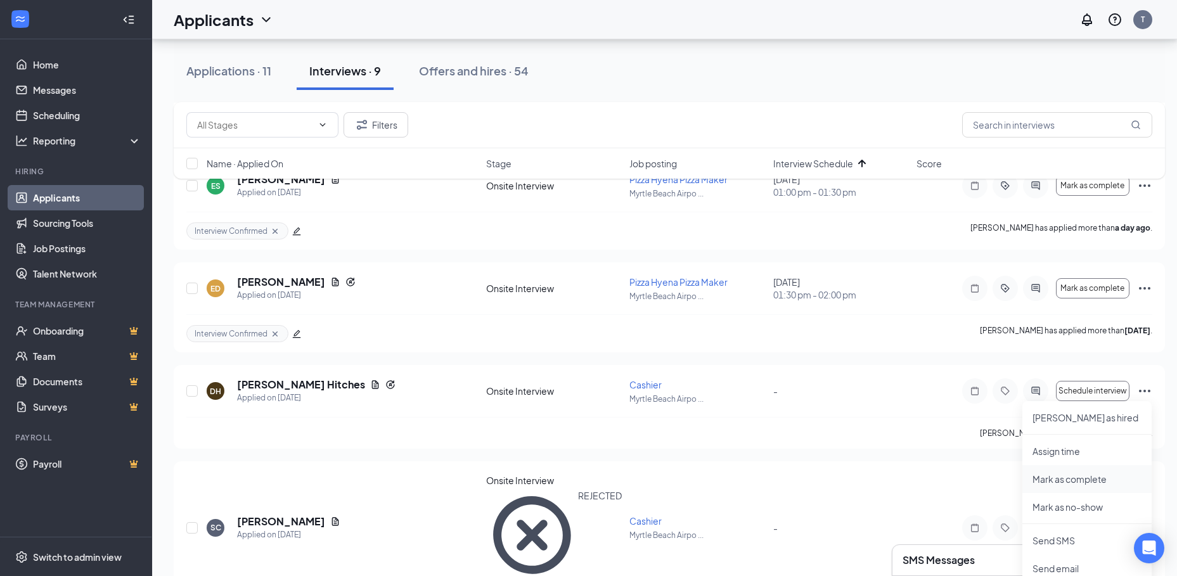
scroll to position [635, 0]
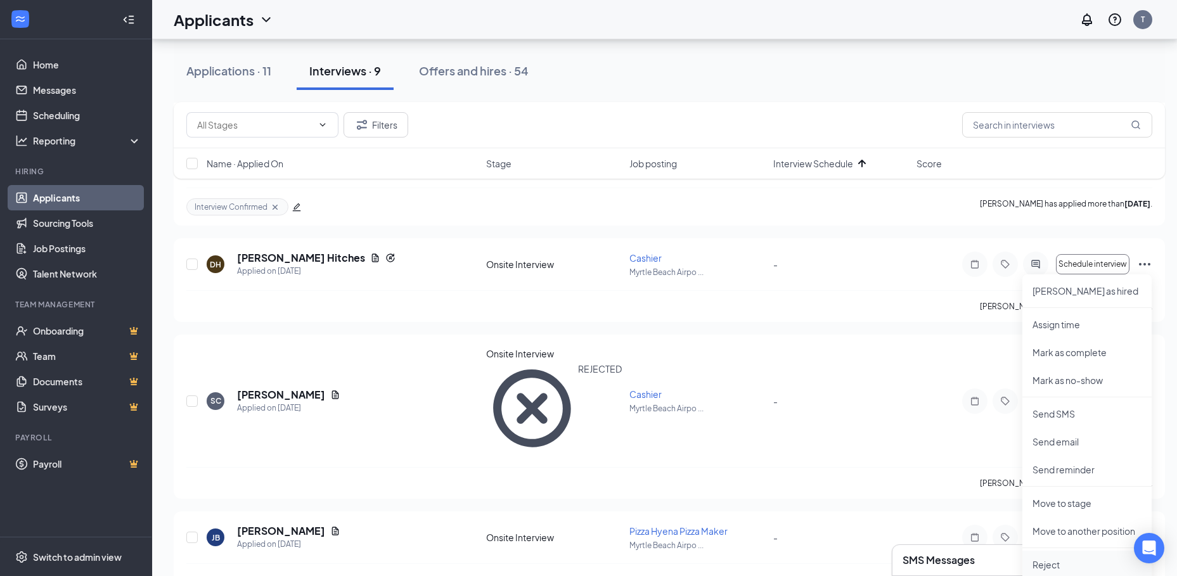
click at [1053, 560] on p "Reject" at bounding box center [1086, 564] width 109 height 13
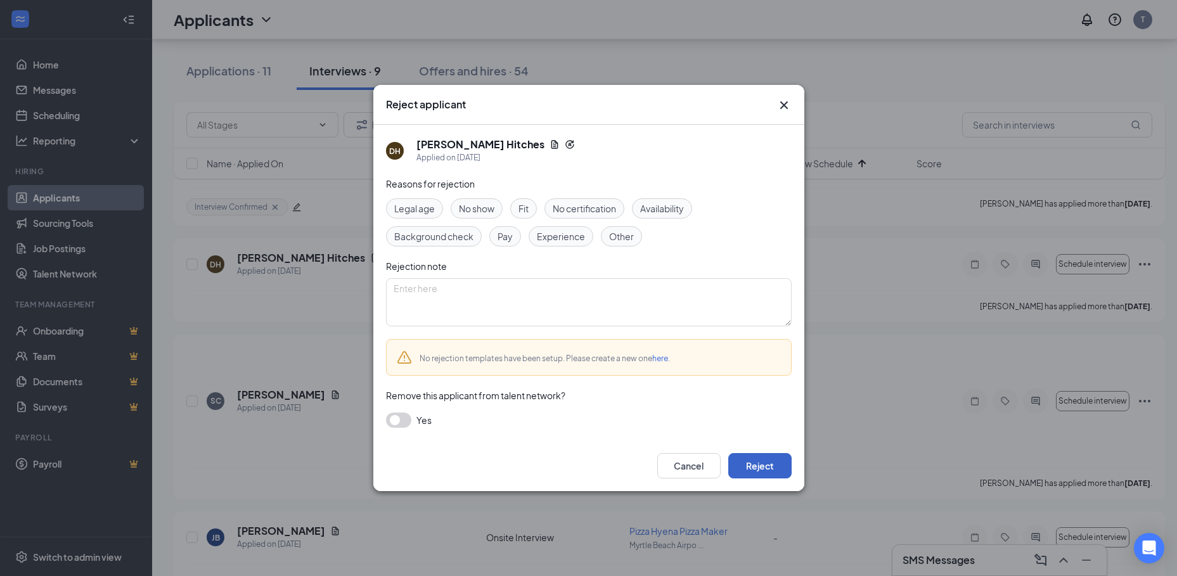
click at [752, 466] on button "Reject" at bounding box center [759, 465] width 63 height 25
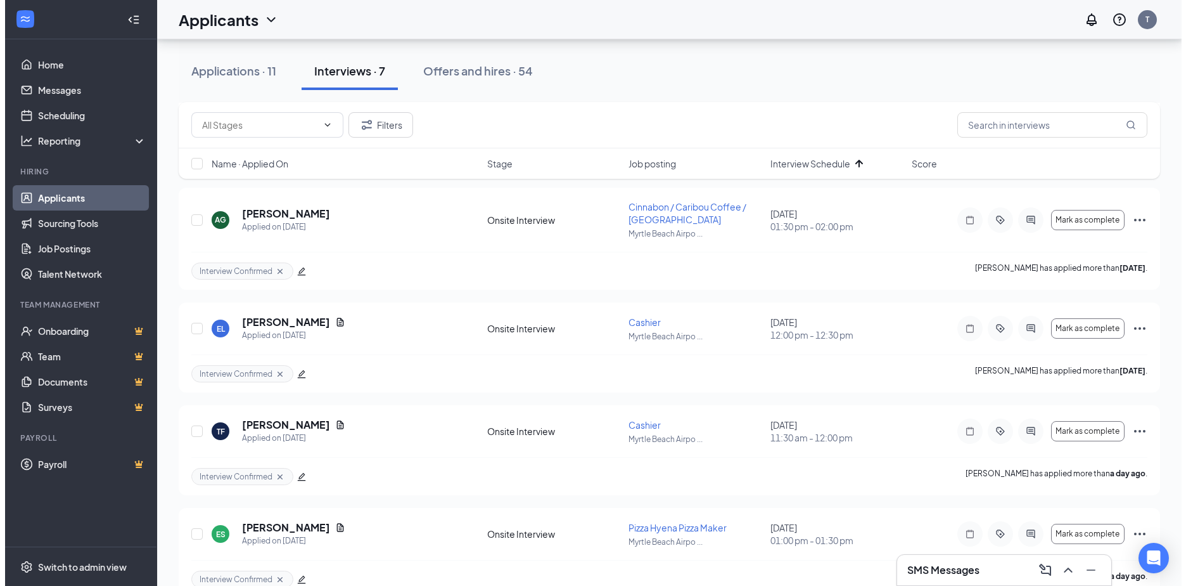
scroll to position [0, 0]
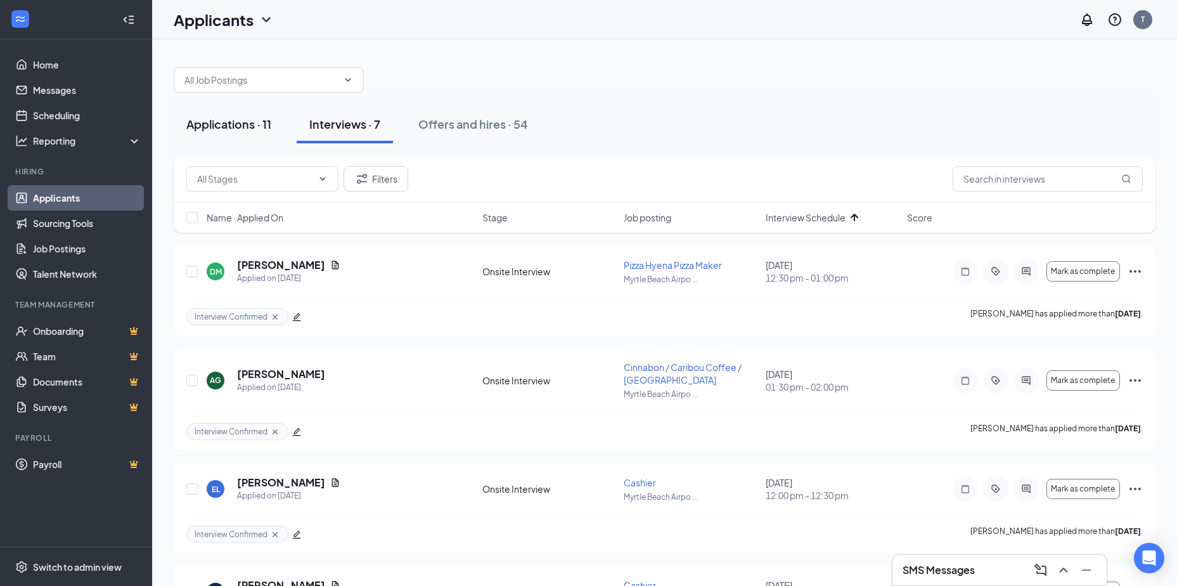
click at [248, 127] on div "Applications · 11" at bounding box center [228, 124] width 85 height 16
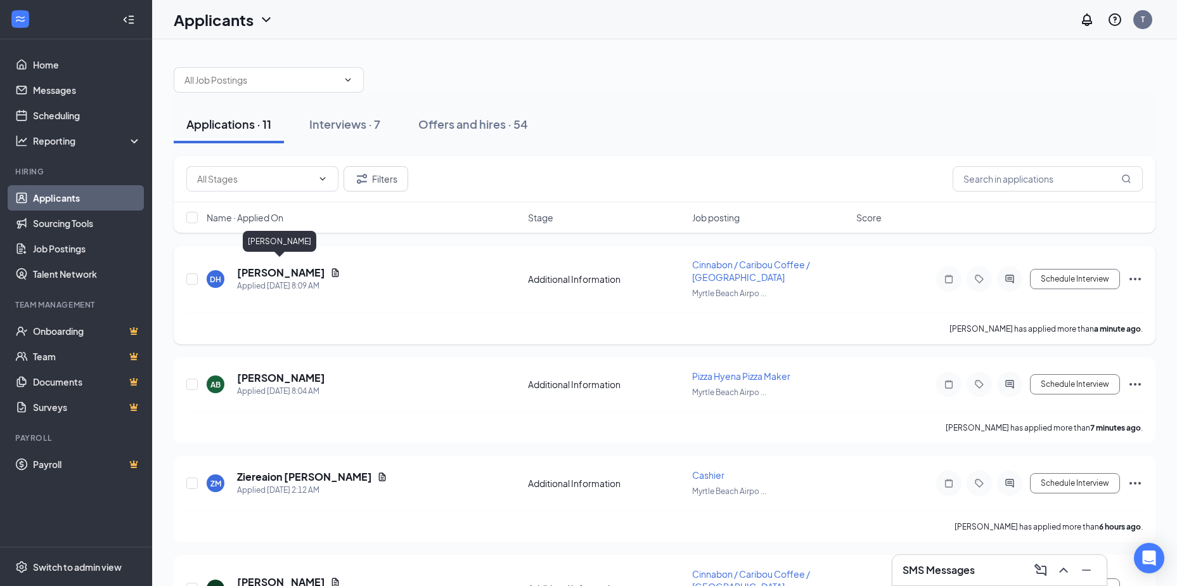
click at [266, 269] on h5 "[PERSON_NAME]" at bounding box center [281, 273] width 88 height 14
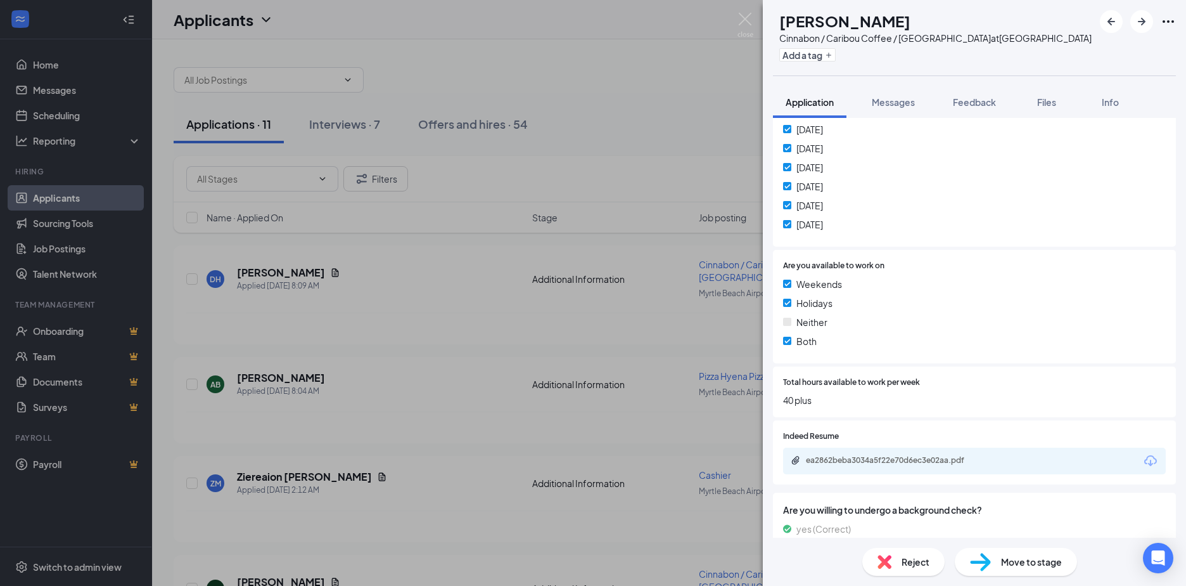
scroll to position [507, 0]
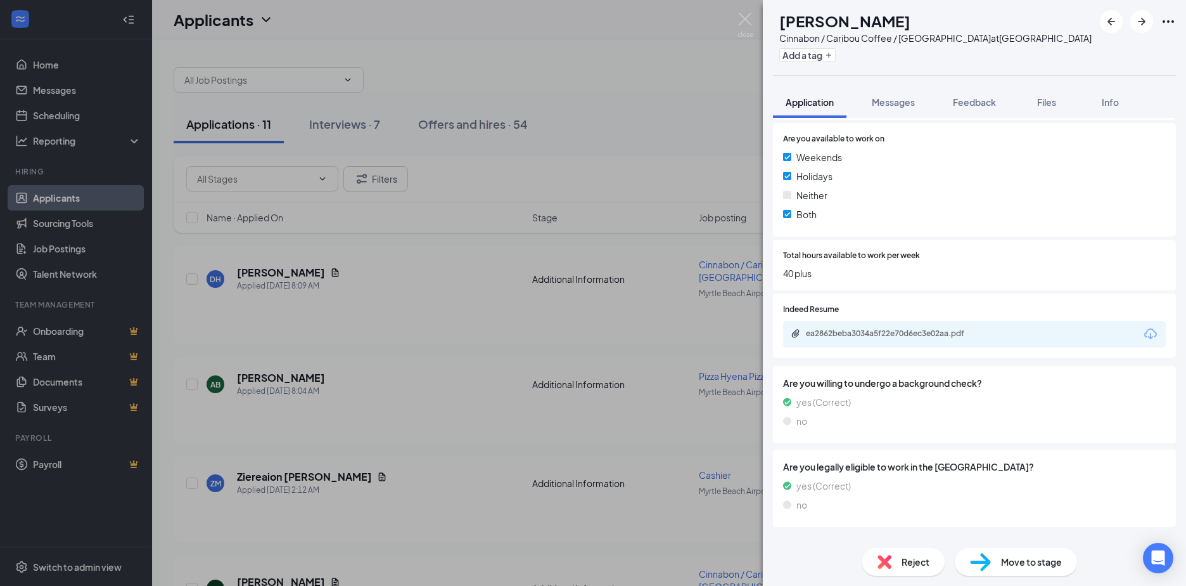
click at [1143, 331] on icon "Download" at bounding box center [1150, 333] width 15 height 15
click at [890, 562] on img at bounding box center [885, 562] width 14 height 14
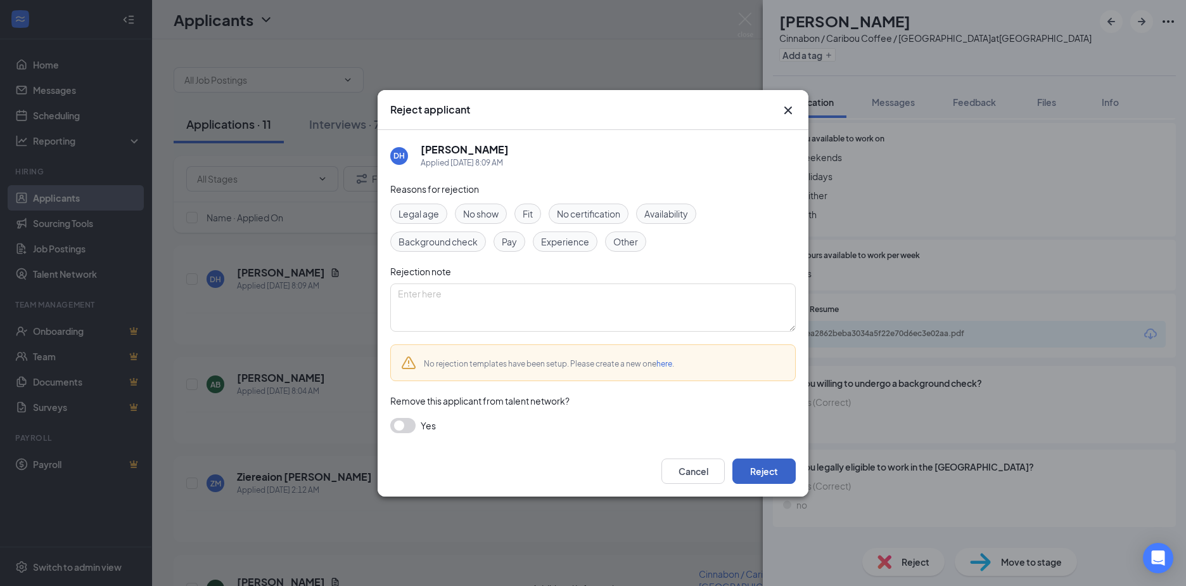
click at [772, 469] on button "Reject" at bounding box center [764, 470] width 63 height 25
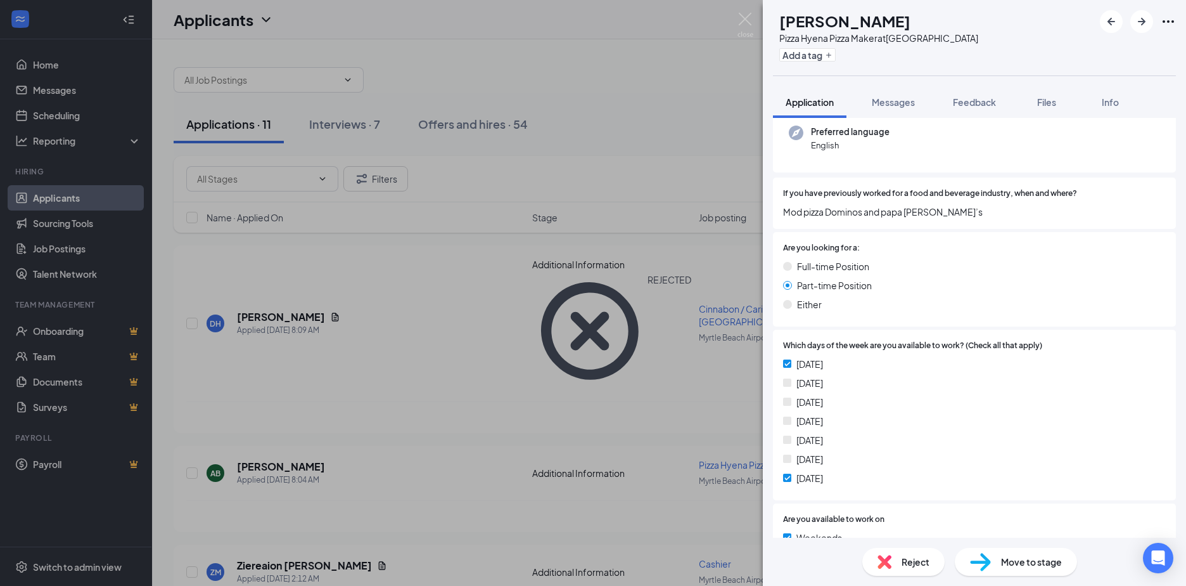
scroll to position [380, 0]
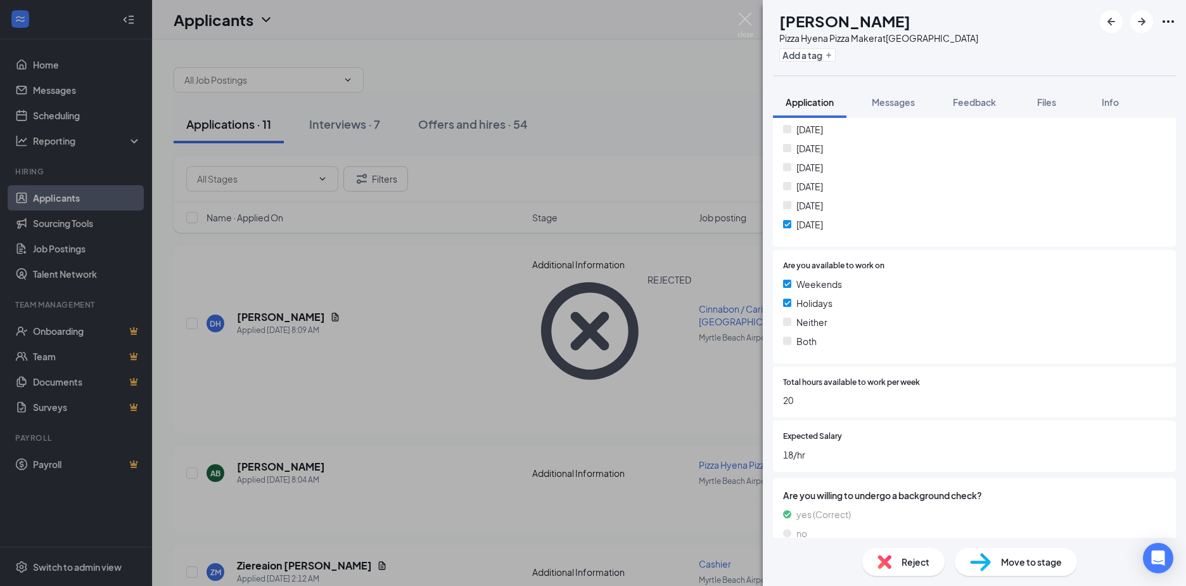
click at [915, 561] on span "Reject" at bounding box center [916, 562] width 28 height 14
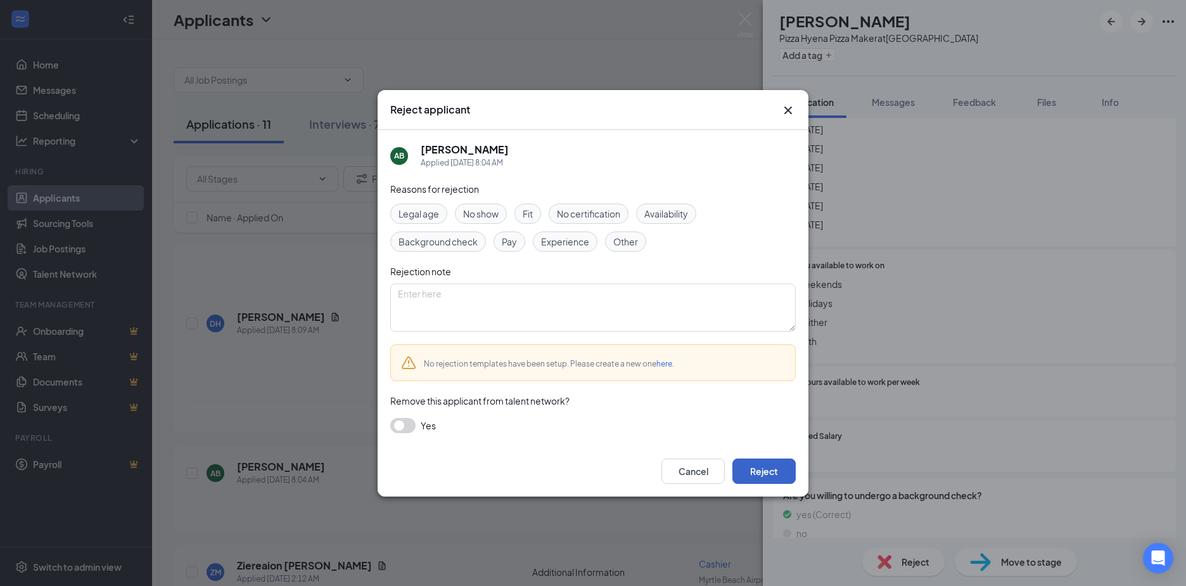
click at [783, 473] on button "Reject" at bounding box center [764, 470] width 63 height 25
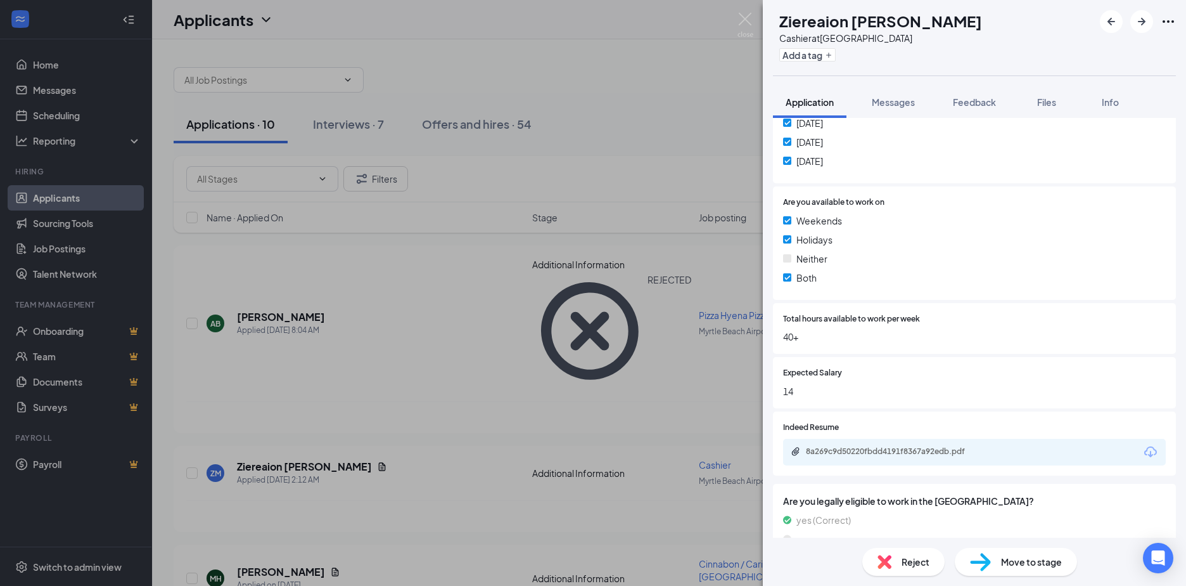
scroll to position [507, 0]
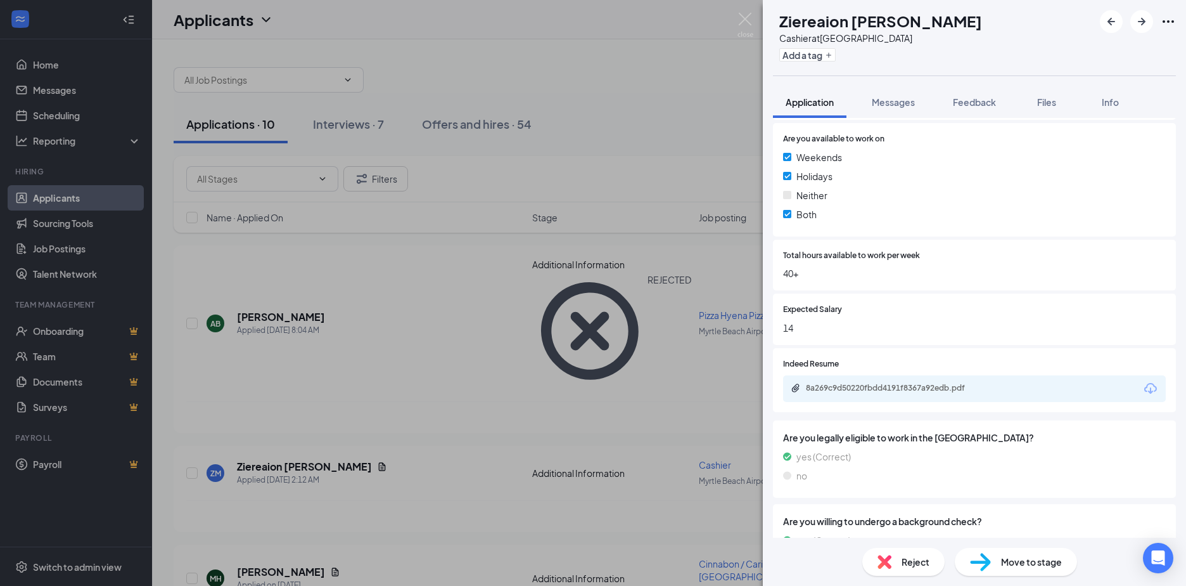
click at [1143, 390] on icon "Download" at bounding box center [1150, 388] width 15 height 15
click at [891, 562] on img at bounding box center [885, 562] width 14 height 14
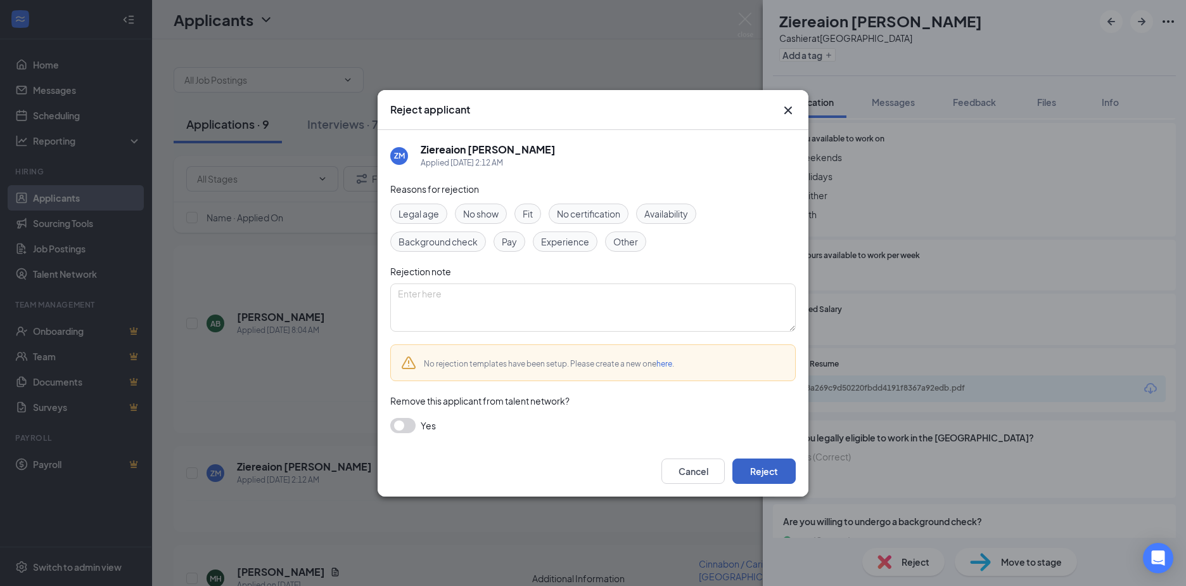
click at [769, 474] on button "Reject" at bounding box center [764, 470] width 63 height 25
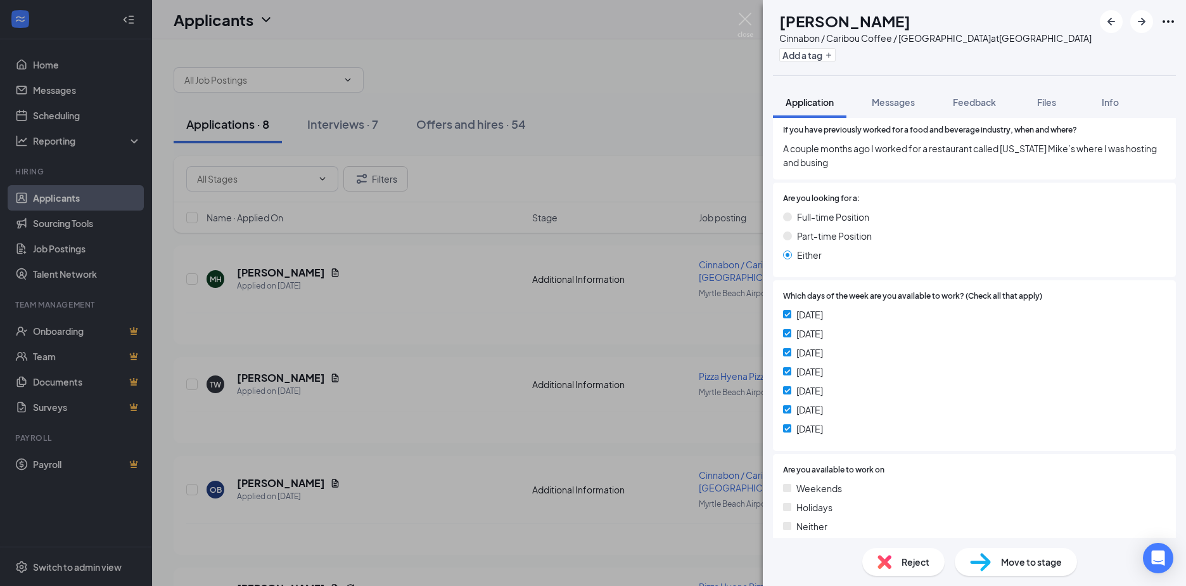
scroll to position [444, 0]
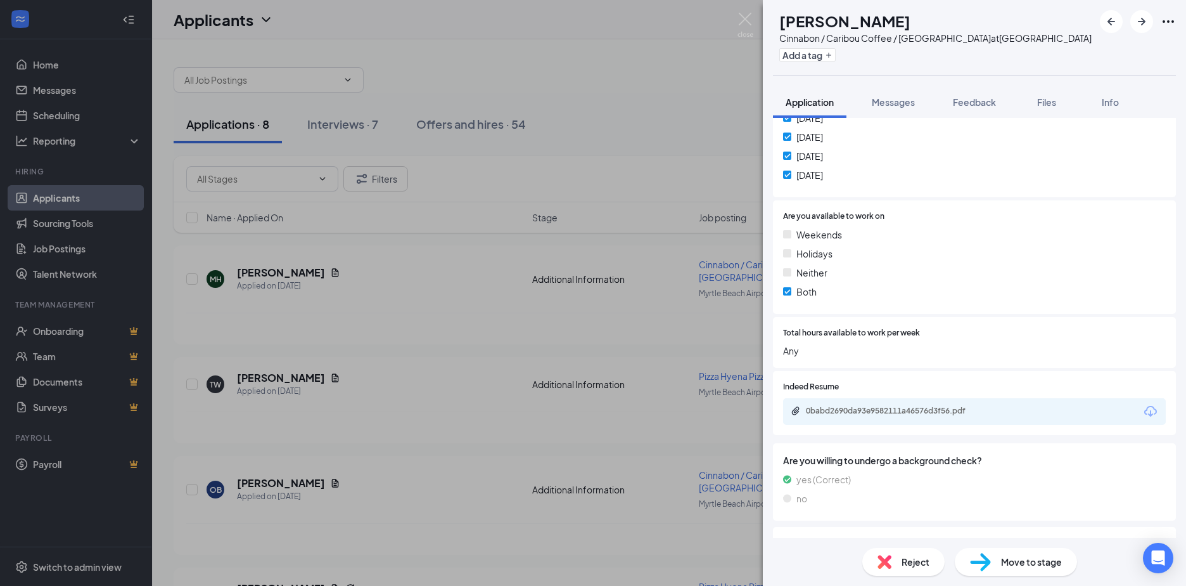
click at [1145, 407] on icon "Download" at bounding box center [1151, 411] width 13 height 11
click at [909, 570] on div "Reject" at bounding box center [904, 562] width 82 height 28
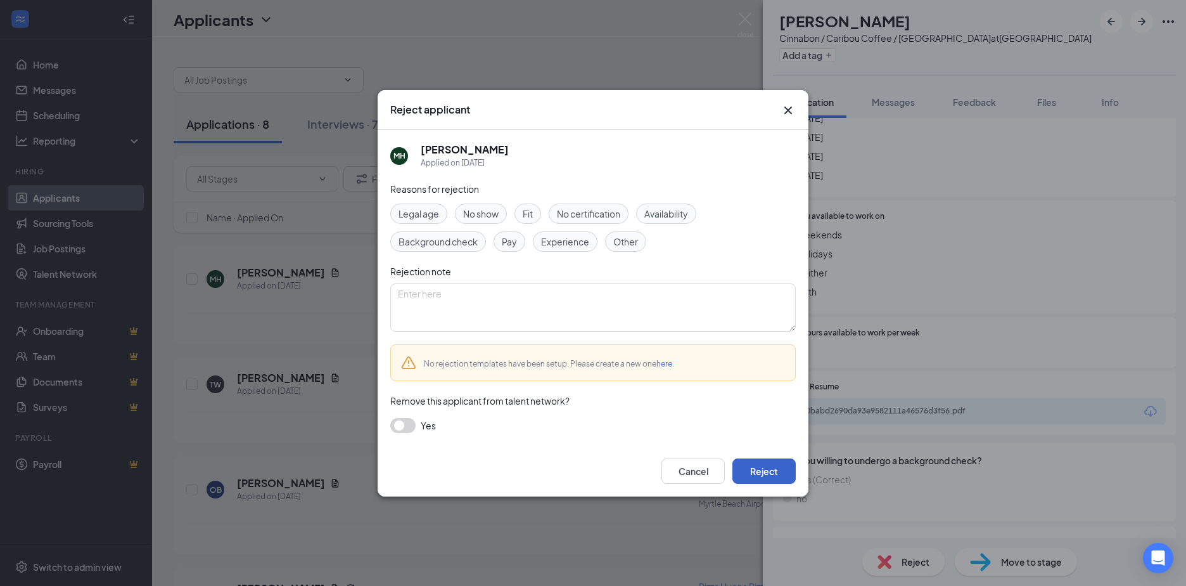
click at [743, 460] on button "Reject" at bounding box center [764, 470] width 63 height 25
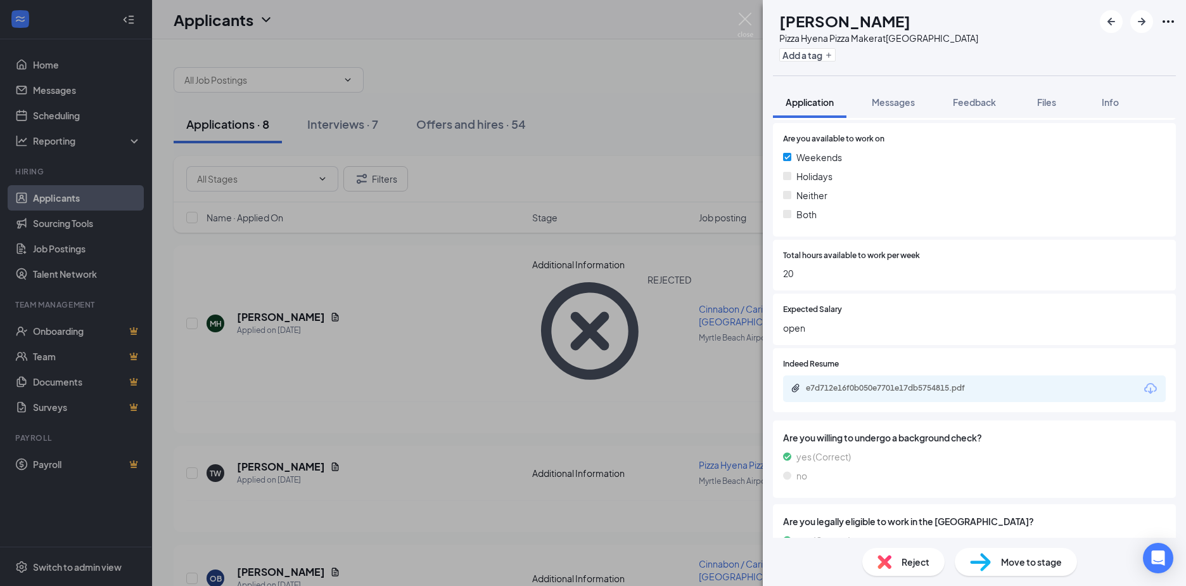
scroll to position [579, 0]
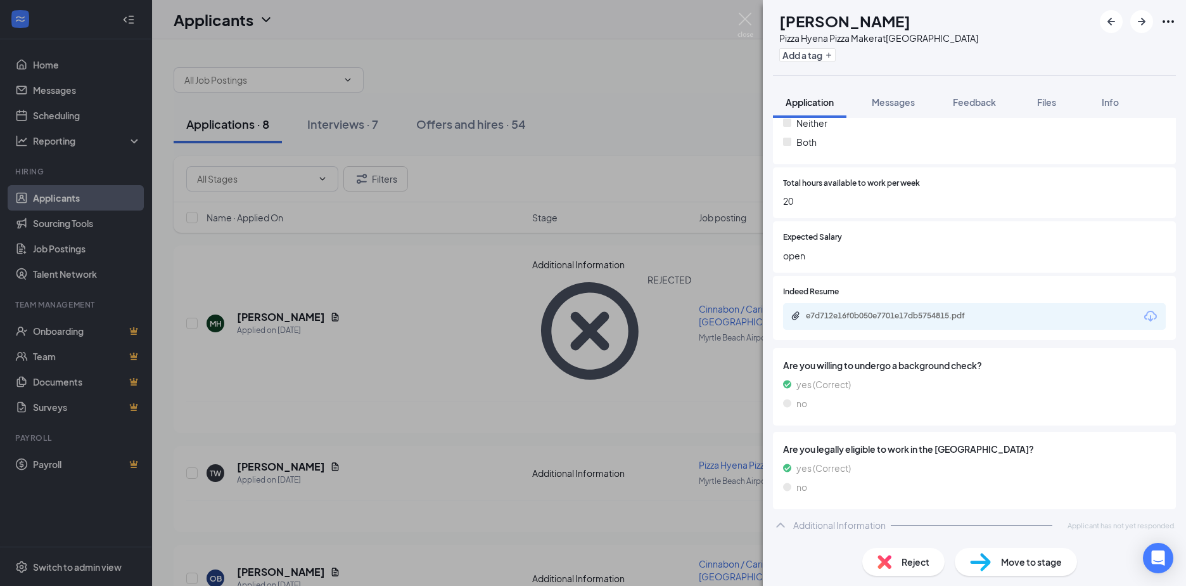
click at [1143, 316] on icon "Download" at bounding box center [1150, 316] width 15 height 15
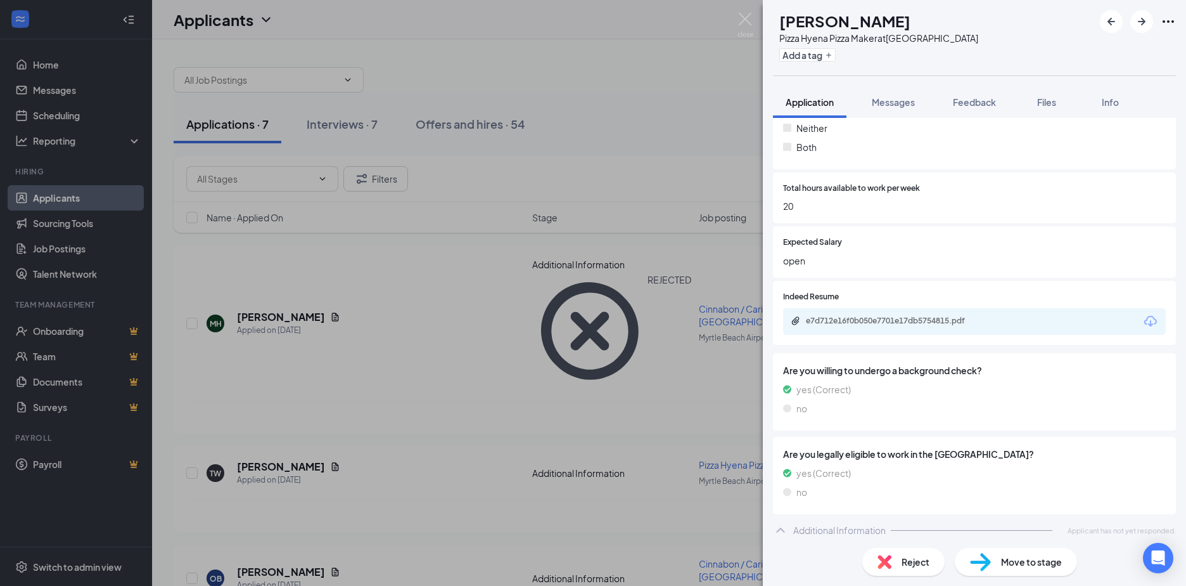
click at [917, 557] on span "Reject" at bounding box center [916, 562] width 28 height 14
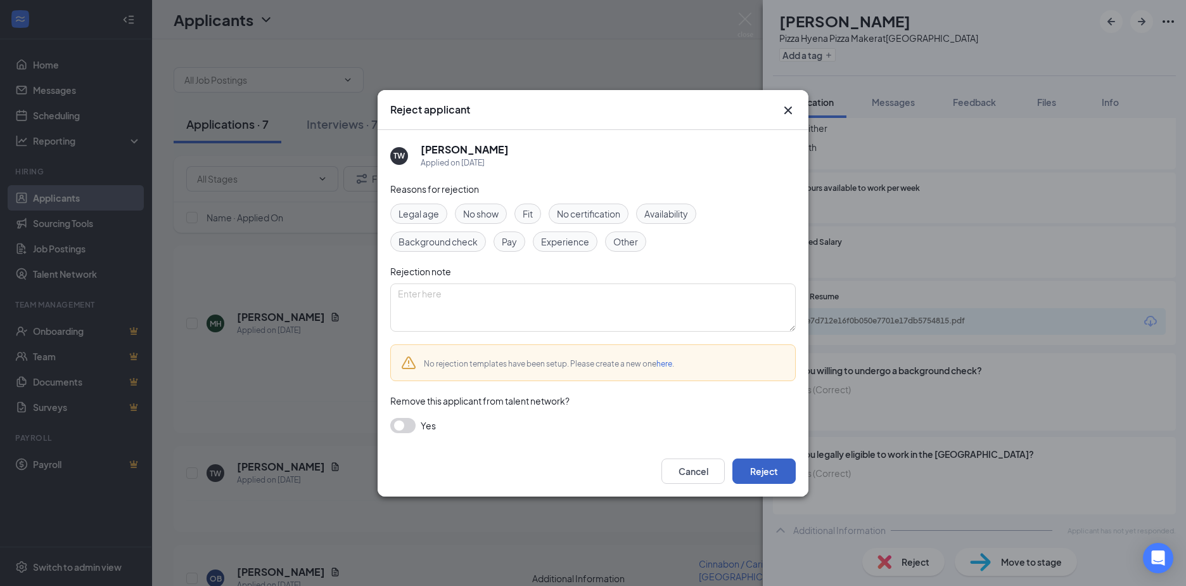
click at [770, 471] on button "Reject" at bounding box center [764, 470] width 63 height 25
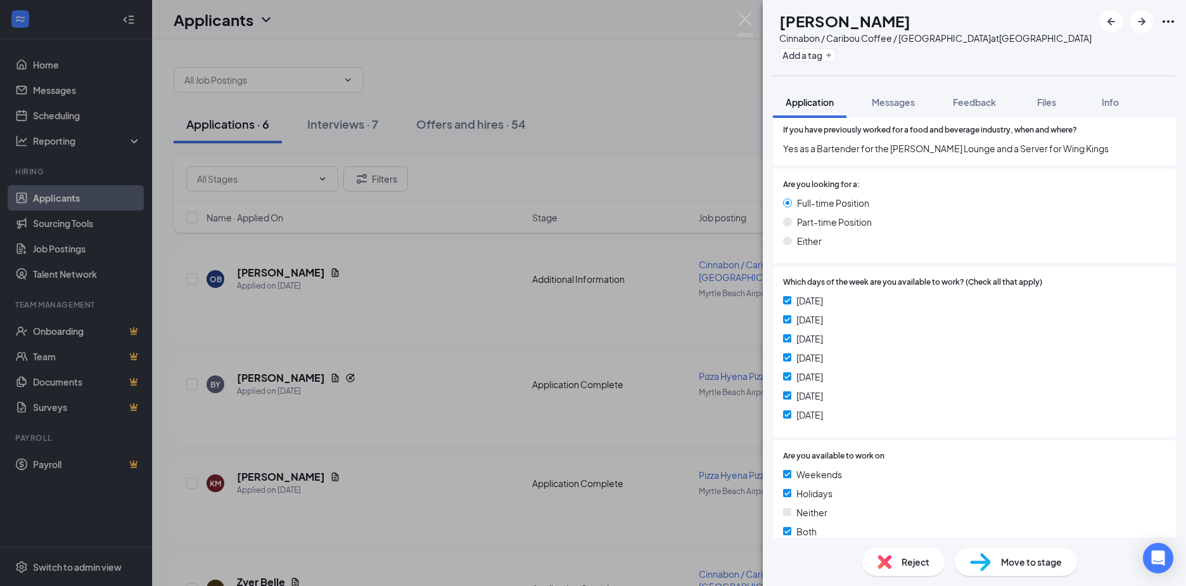
scroll to position [444, 0]
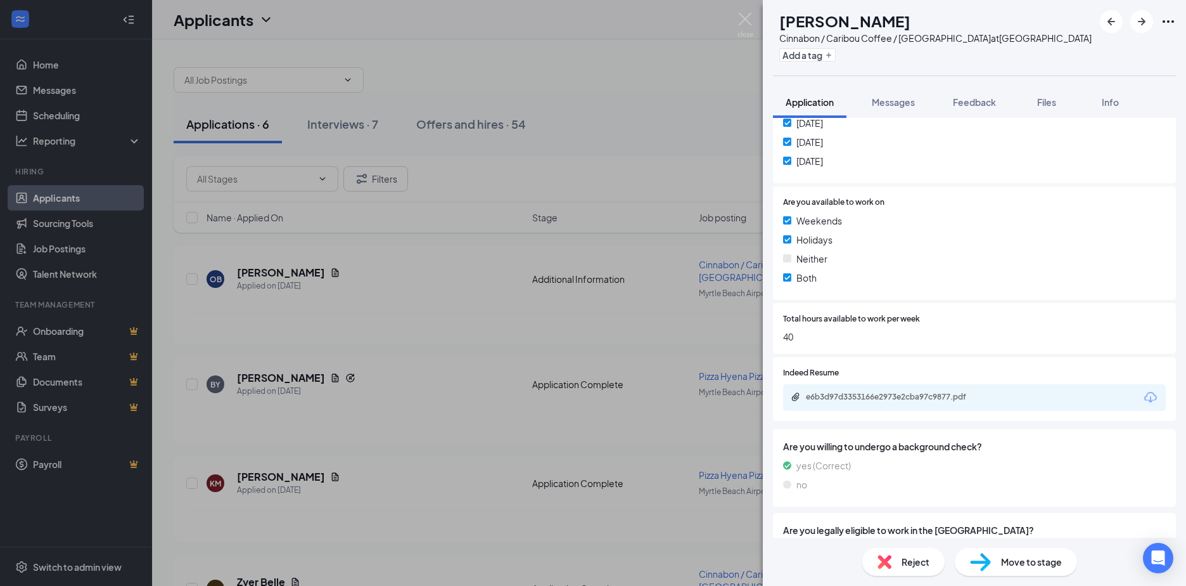
click at [1145, 397] on icon "Download" at bounding box center [1151, 397] width 13 height 11
click at [1007, 555] on span "Move to stage" at bounding box center [1031, 562] width 61 height 14
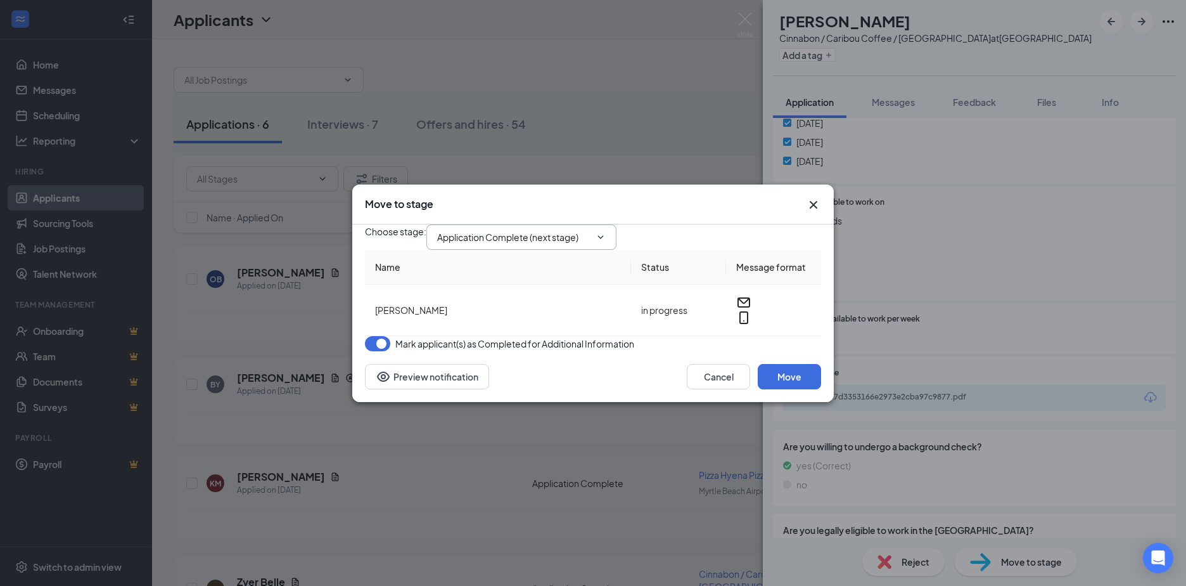
click at [574, 230] on input "Application Complete (next stage)" at bounding box center [513, 237] width 153 height 14
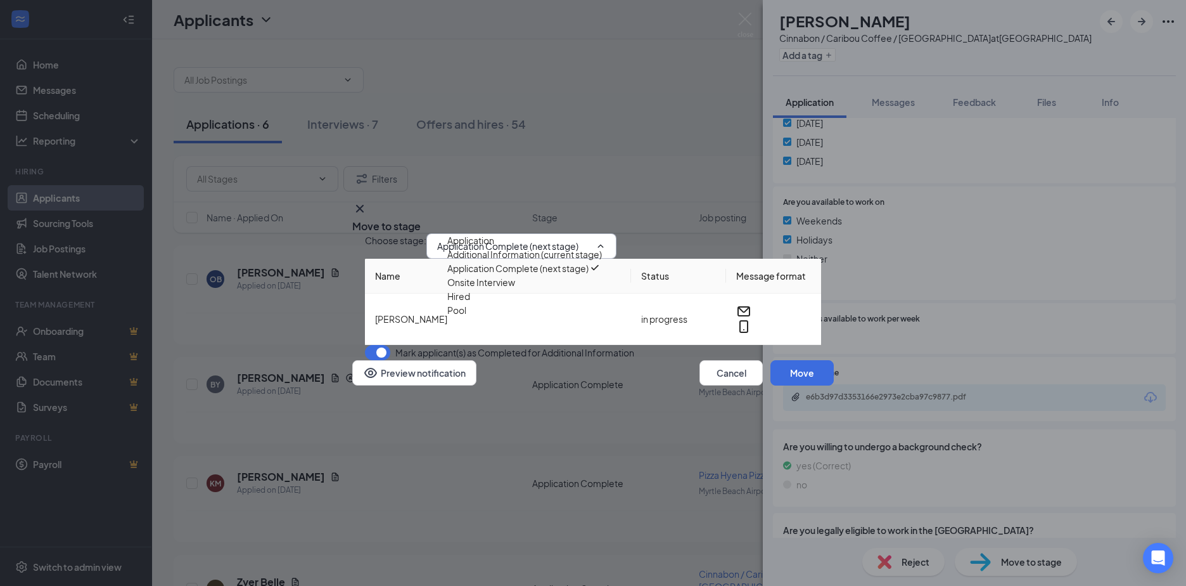
click at [495, 289] on div "Onsite Interview" at bounding box center [481, 282] width 68 height 14
type input "Onsite Interview"
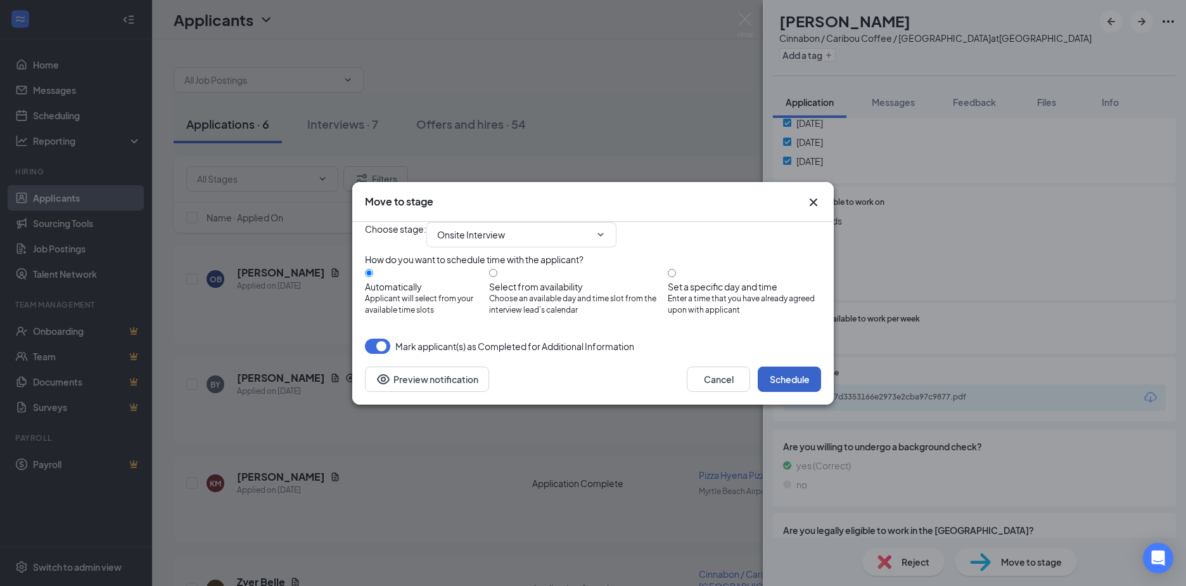
click at [787, 392] on button "Schedule" at bounding box center [789, 378] width 63 height 25
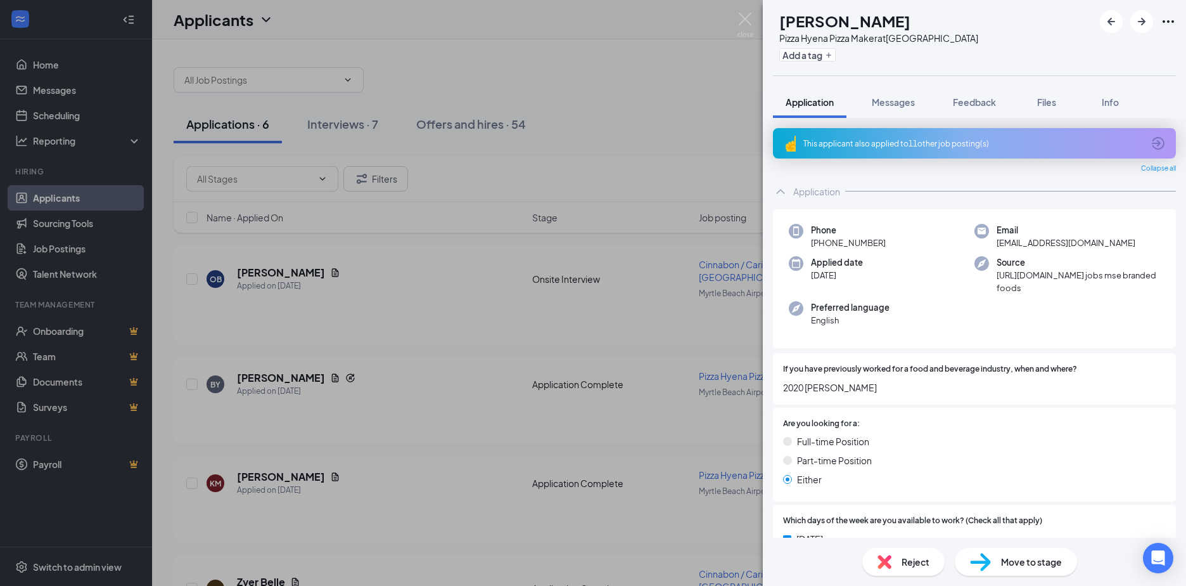
click at [915, 567] on span "Reject" at bounding box center [916, 562] width 28 height 14
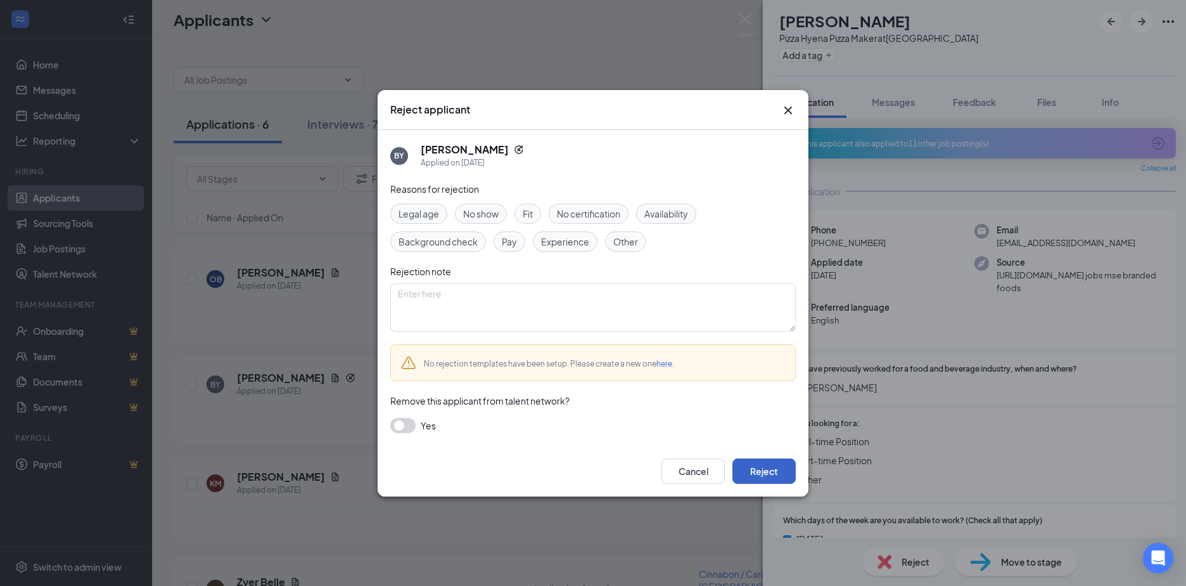
click at [744, 469] on button "Reject" at bounding box center [764, 470] width 63 height 25
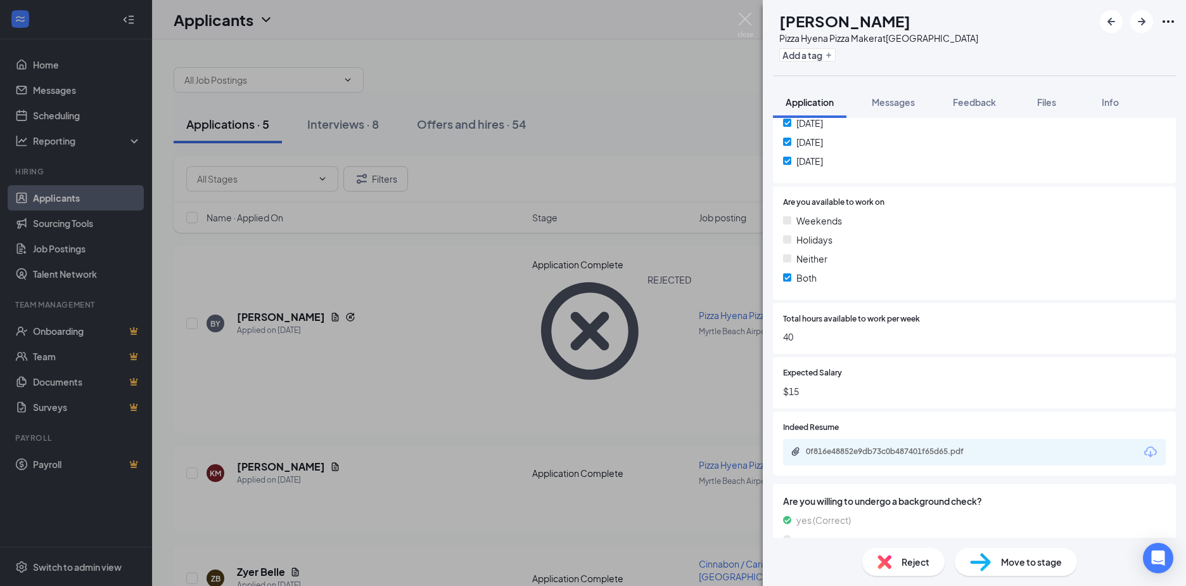
scroll to position [507, 0]
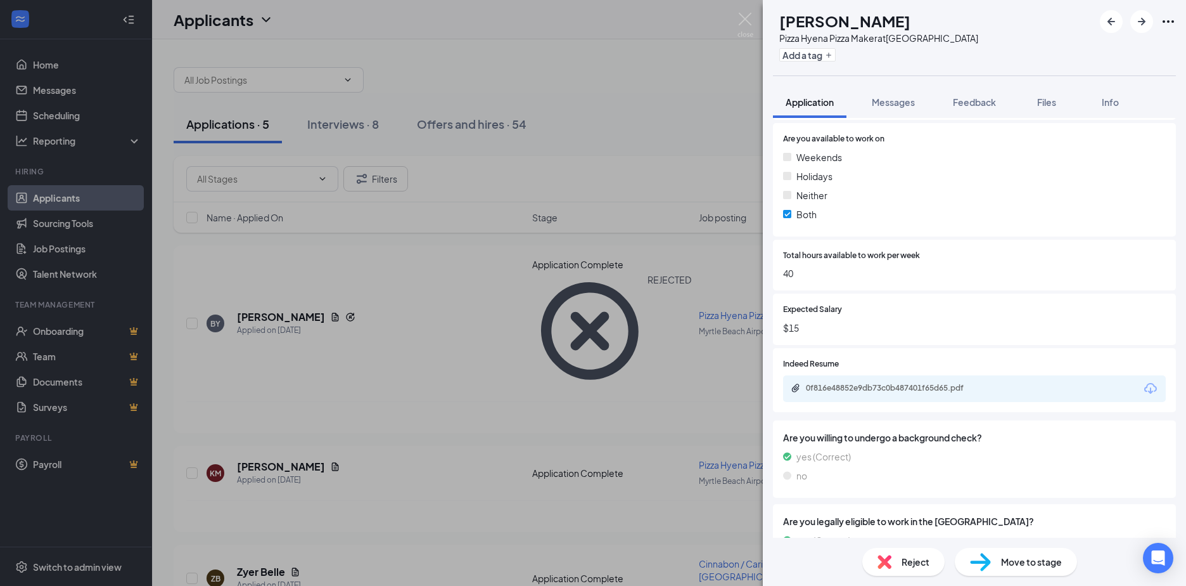
click at [1145, 386] on icon "Download" at bounding box center [1151, 388] width 13 height 11
click at [993, 562] on div "Move to stage" at bounding box center [1016, 562] width 122 height 28
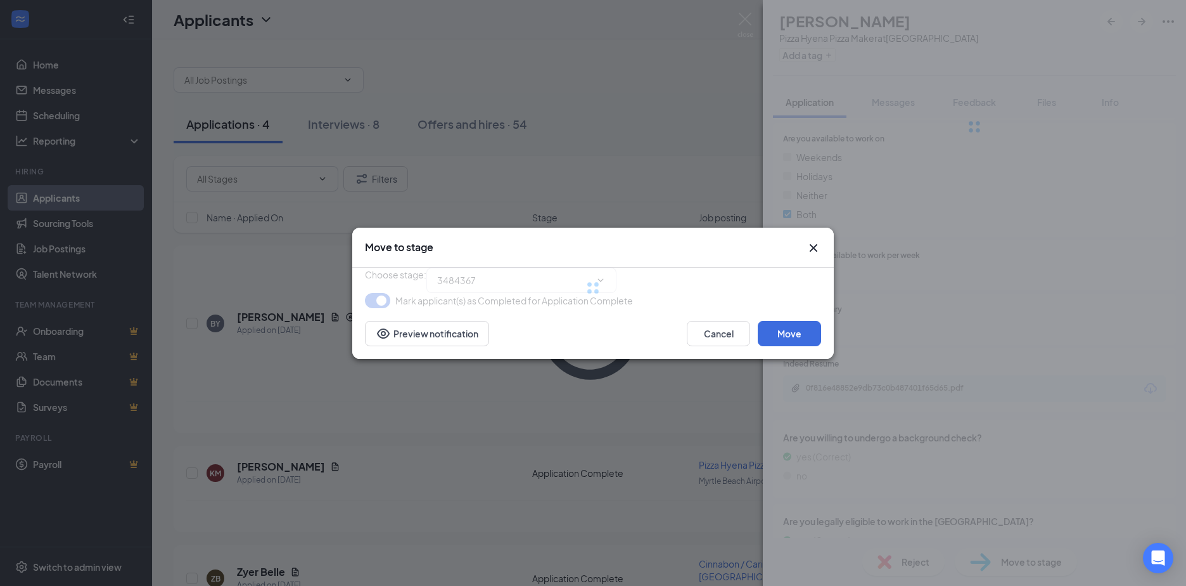
type input "Onsite Interview (next stage)"
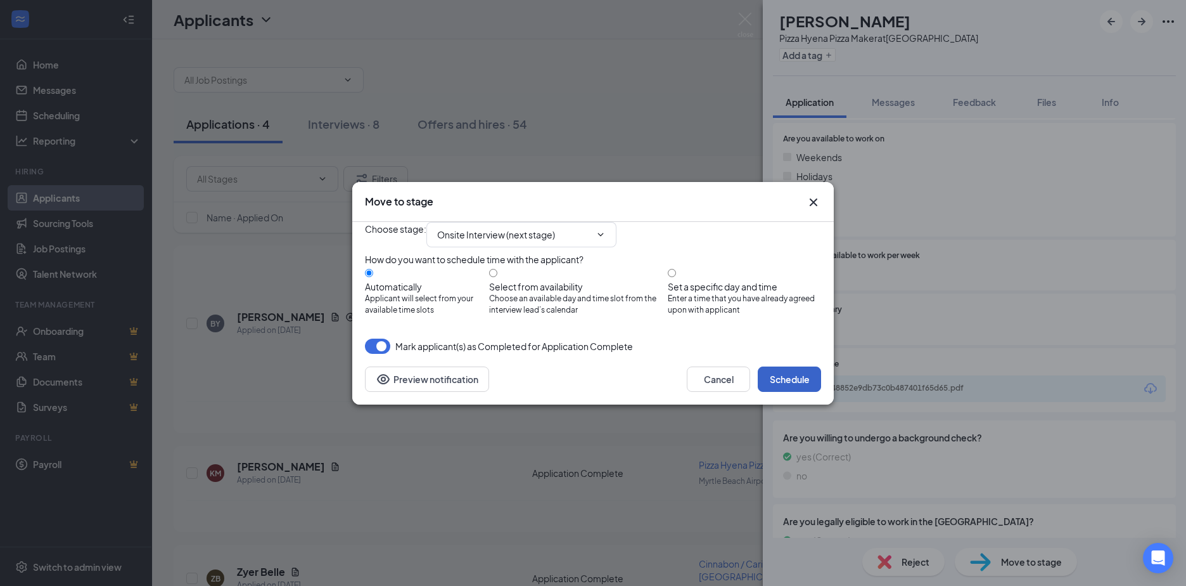
click at [804, 392] on button "Schedule" at bounding box center [789, 378] width 63 height 25
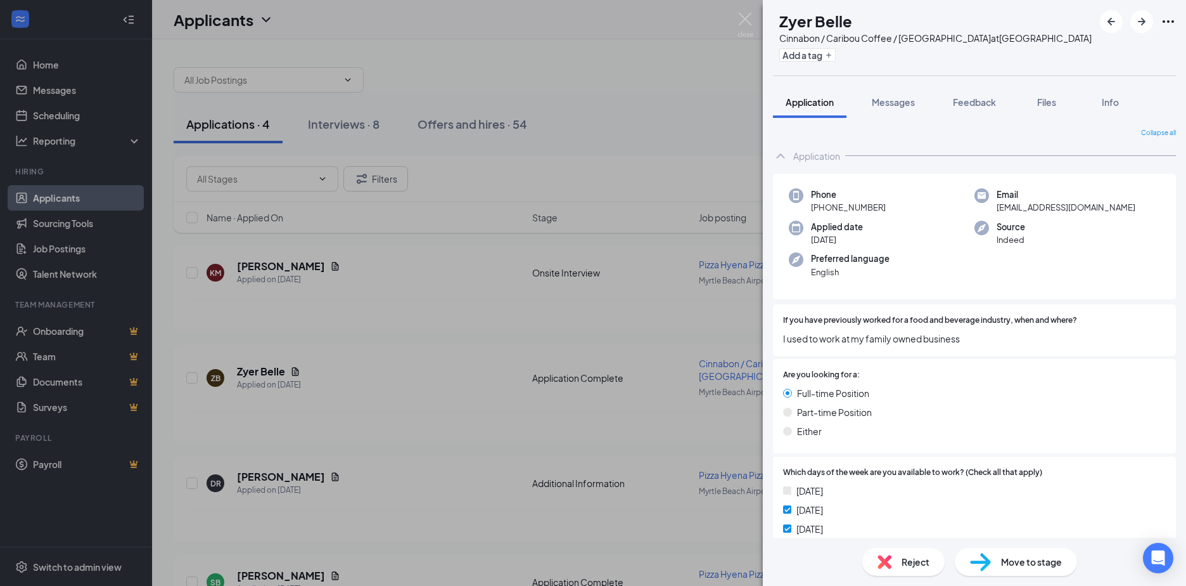
scroll to position [190, 0]
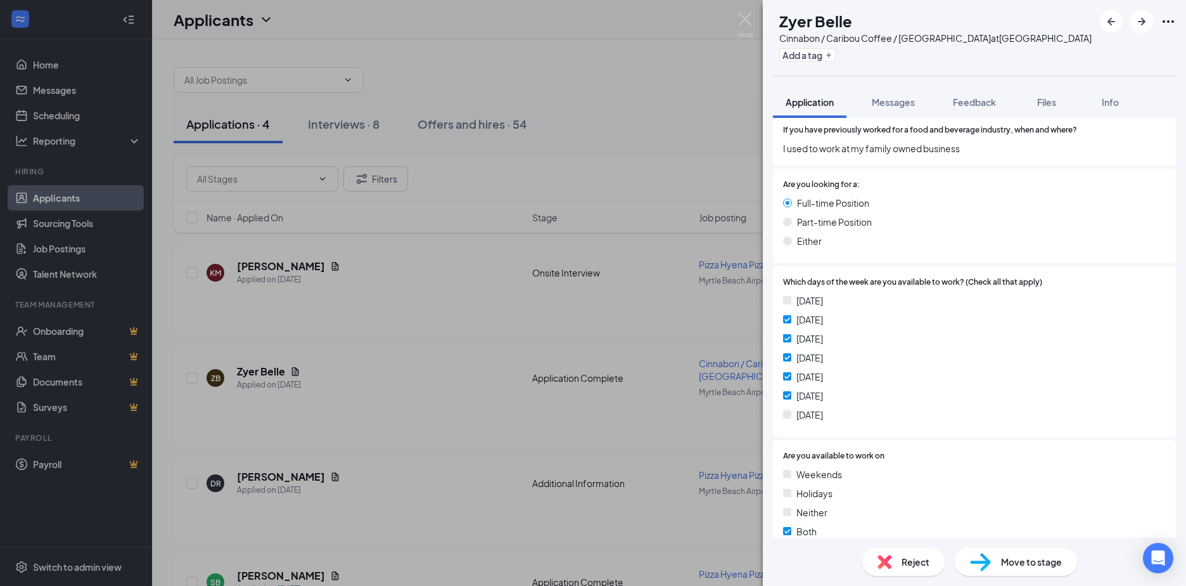
click at [913, 551] on div "Reject" at bounding box center [904, 562] width 82 height 28
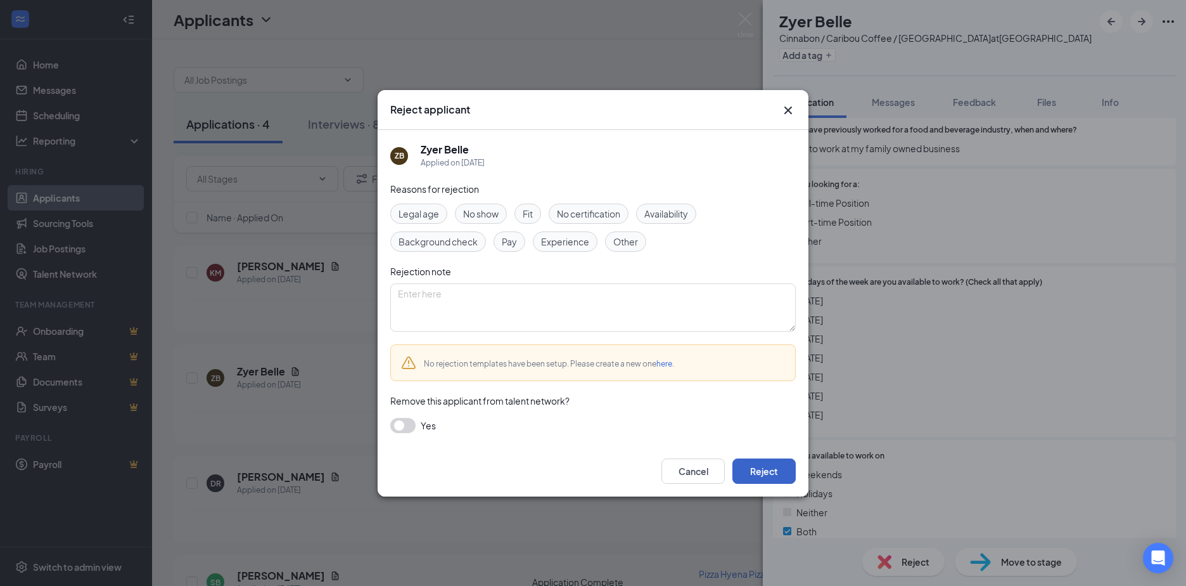
click at [787, 477] on button "Reject" at bounding box center [764, 470] width 63 height 25
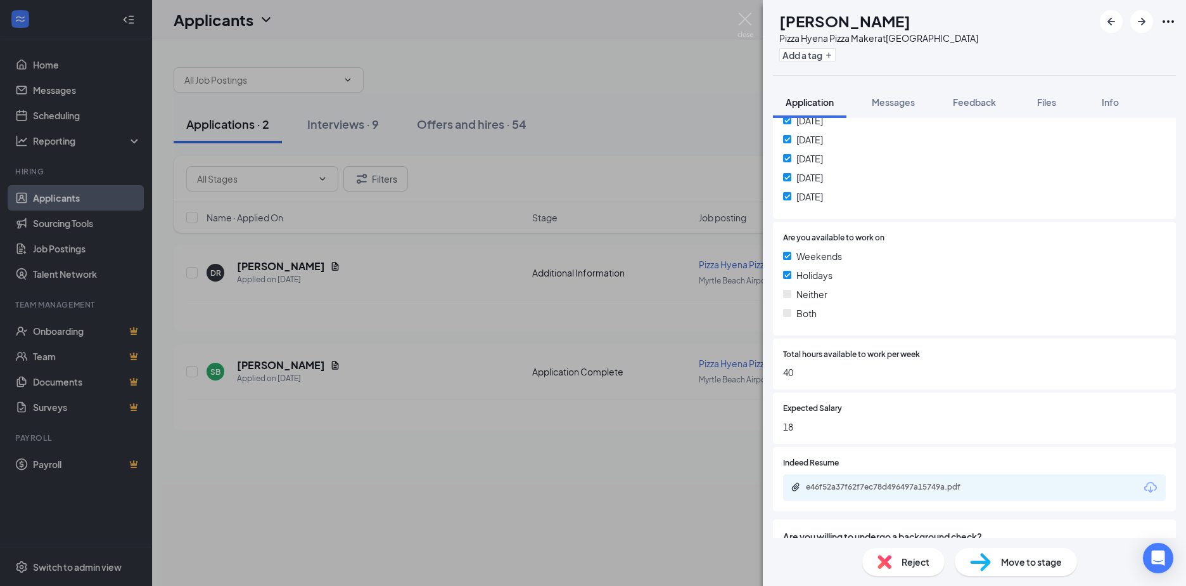
scroll to position [507, 0]
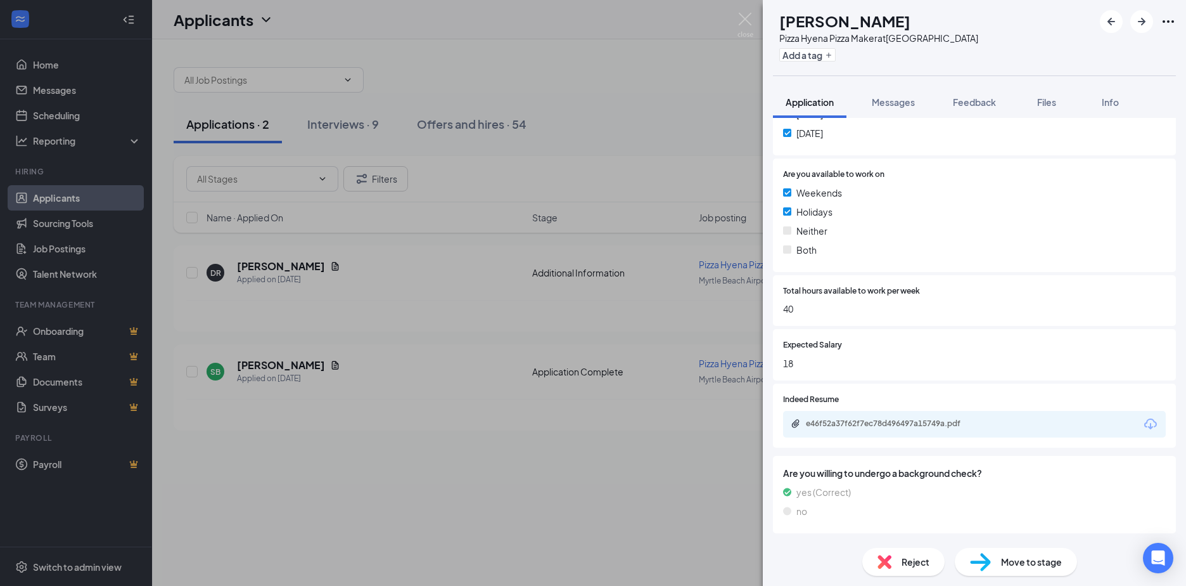
click at [1143, 421] on icon "Download" at bounding box center [1150, 423] width 15 height 15
click at [1010, 565] on span "Move to stage" at bounding box center [1031, 562] width 61 height 14
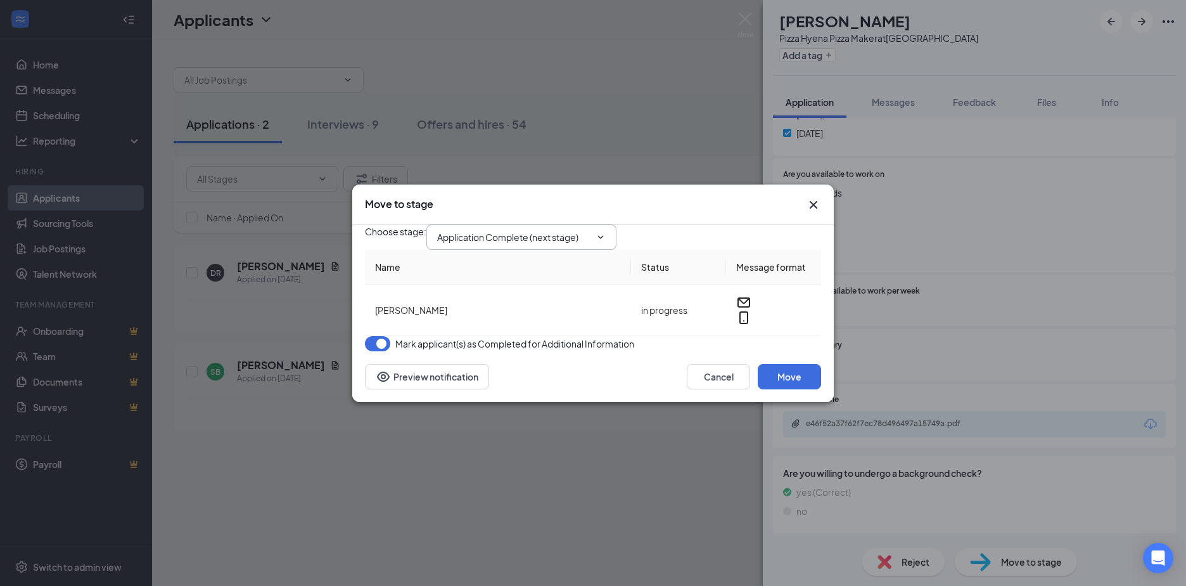
click at [606, 232] on icon "ChevronDown" at bounding box center [601, 237] width 10 height 10
click at [519, 230] on input "Application Complete (next stage)" at bounding box center [513, 237] width 153 height 14
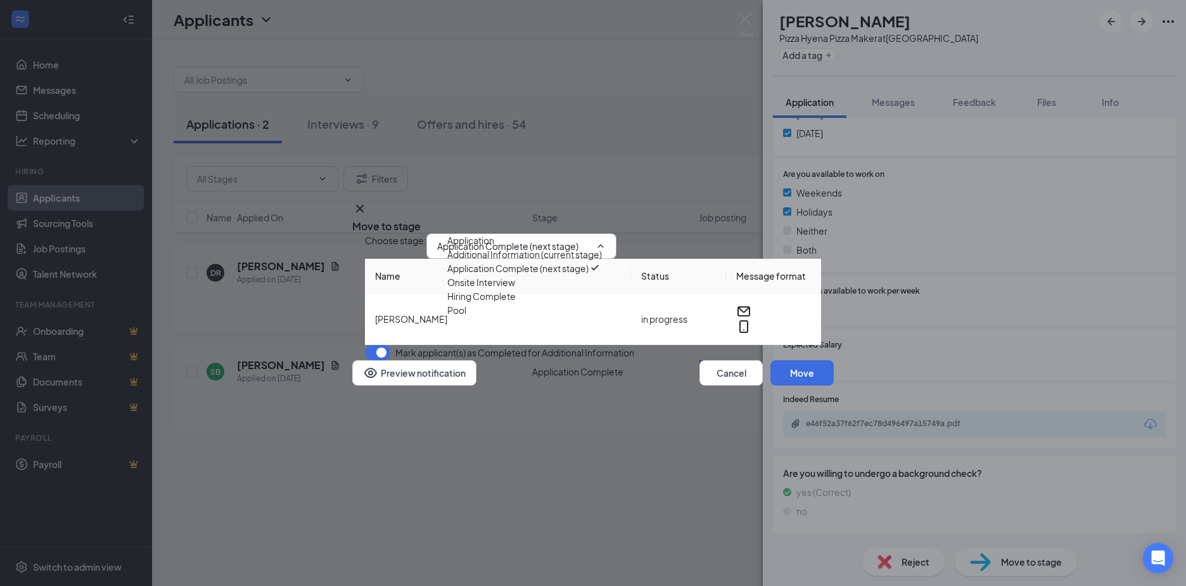
click at [506, 289] on div "Onsite Interview" at bounding box center [481, 282] width 68 height 14
type input "Onsite Interview"
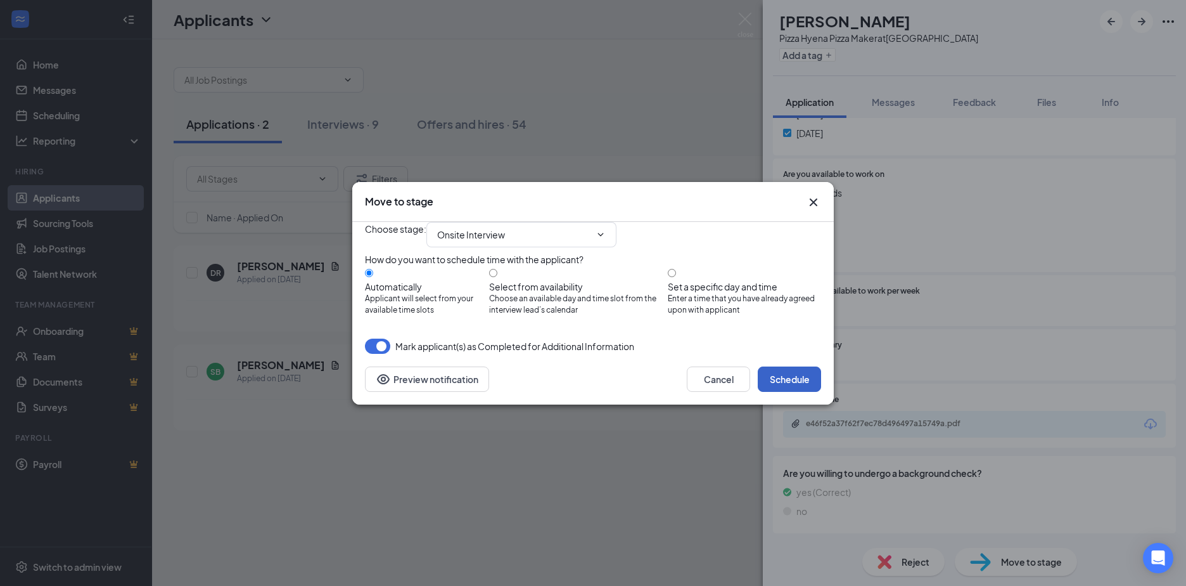
click at [789, 392] on button "Schedule" at bounding box center [789, 378] width 63 height 25
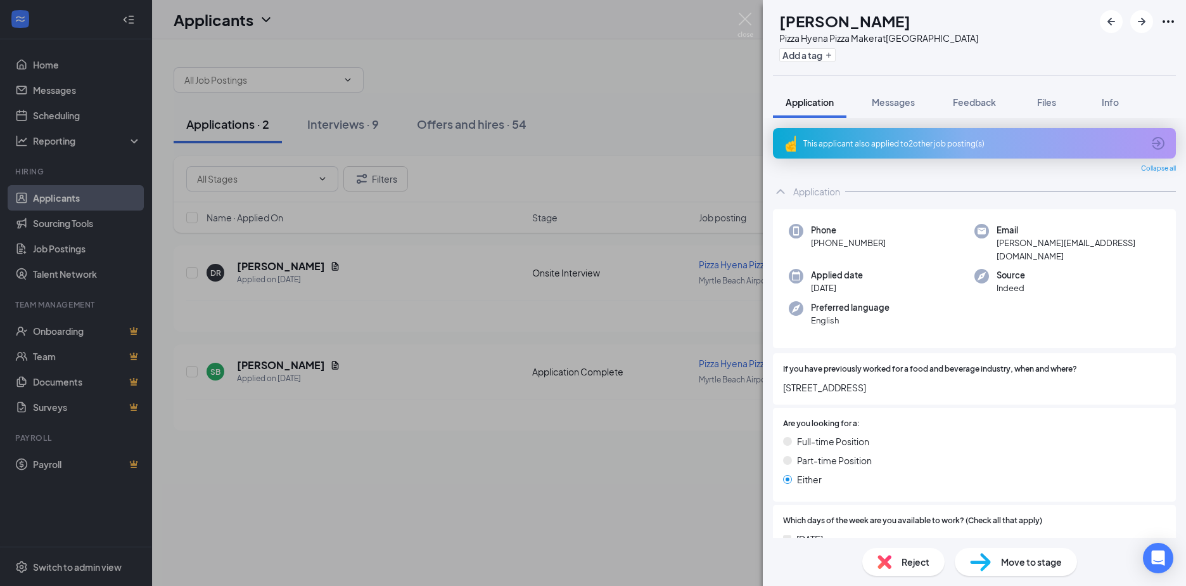
click at [902, 574] on div "Reject" at bounding box center [904, 562] width 82 height 28
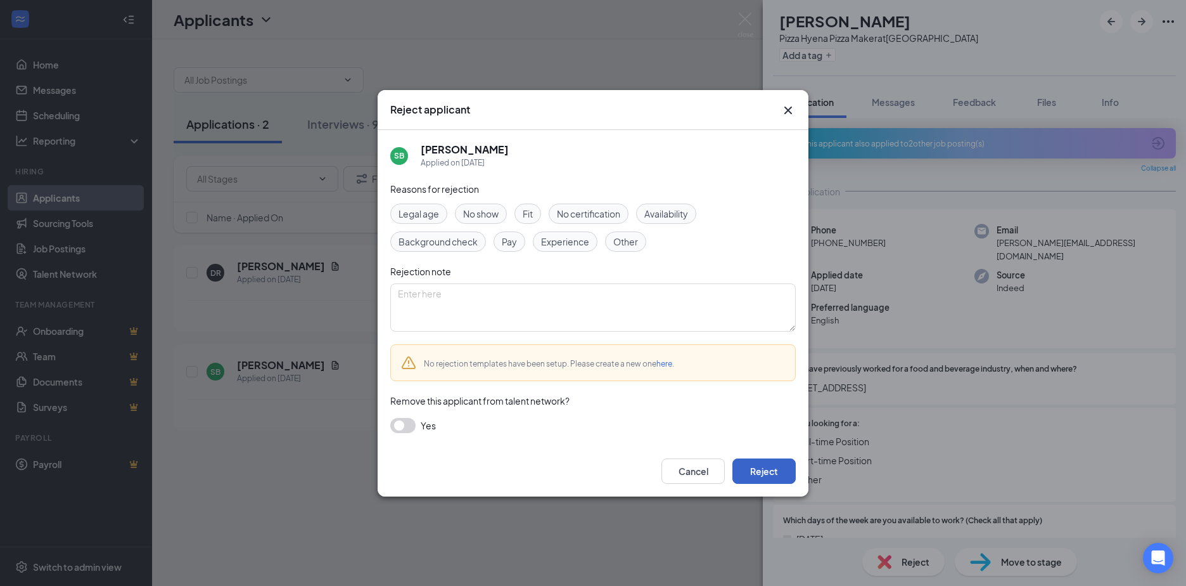
click at [752, 472] on button "Reject" at bounding box center [764, 470] width 63 height 25
